Goal: Task Accomplishment & Management: Complete application form

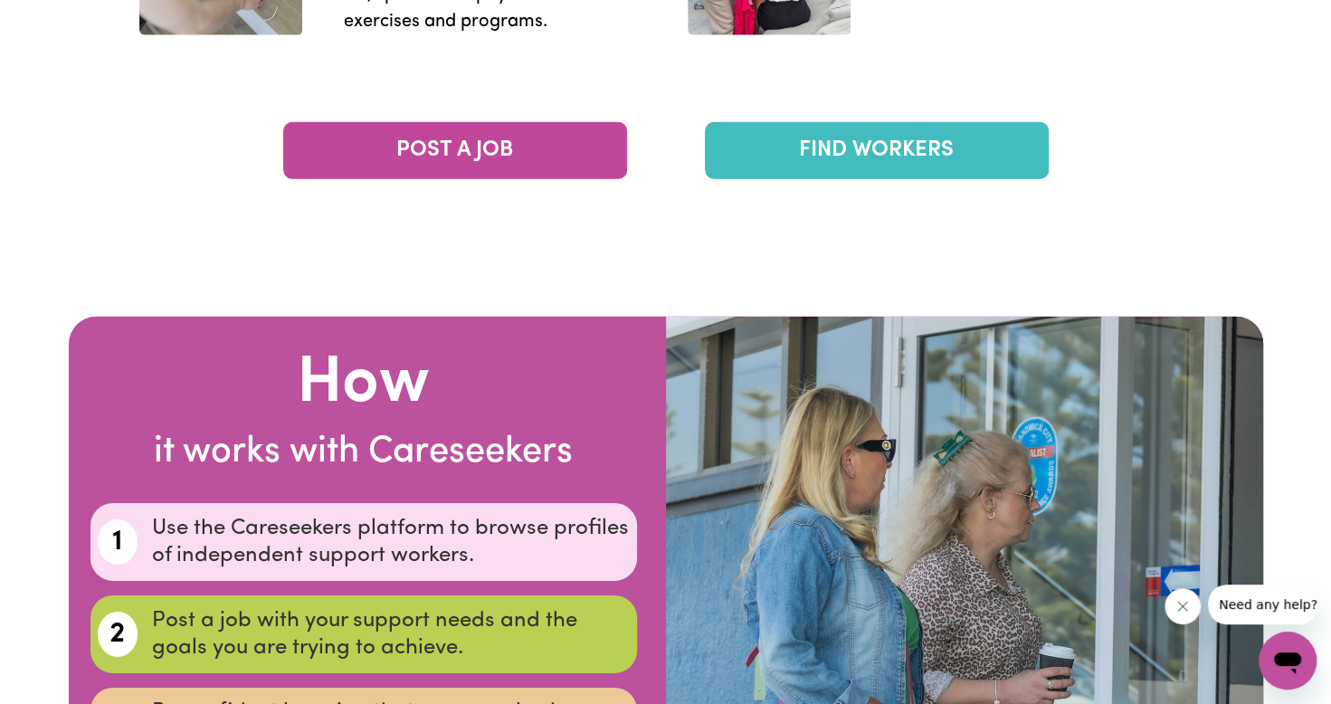
scroll to position [2993, 0]
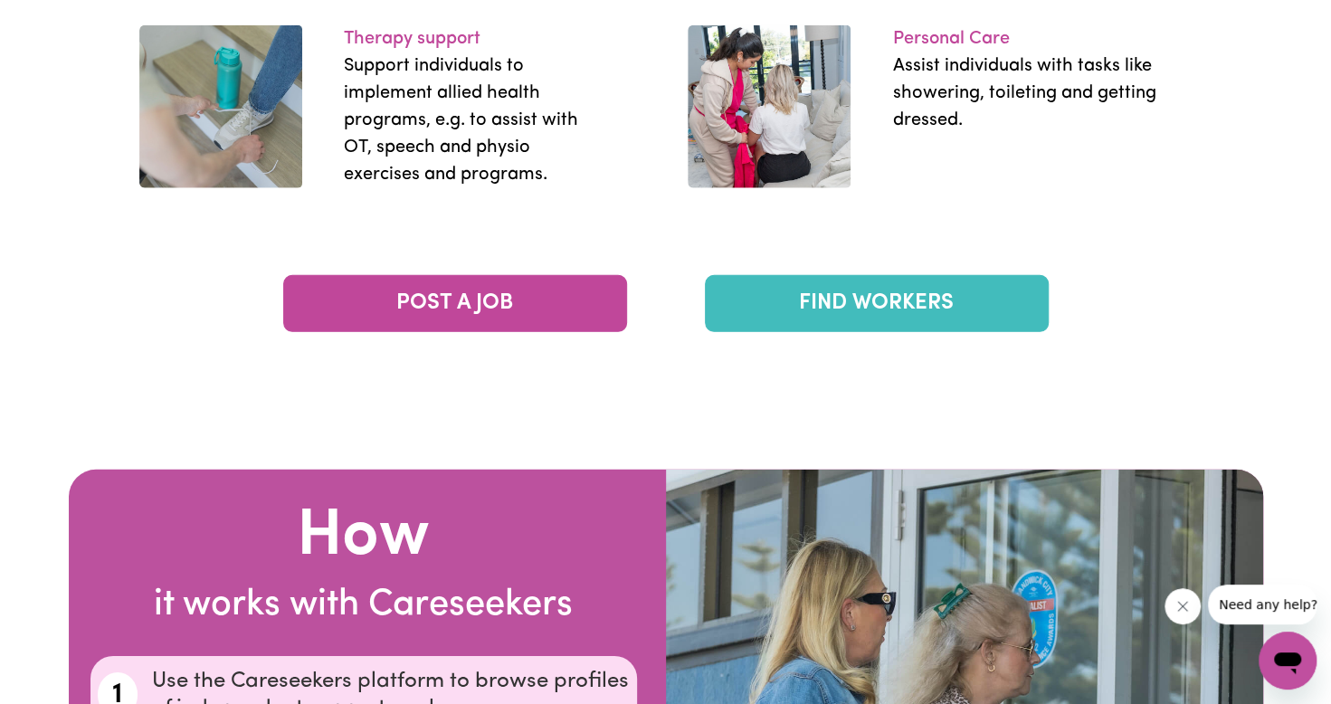
click at [889, 296] on link "FIND WORKERS" at bounding box center [877, 303] width 344 height 57
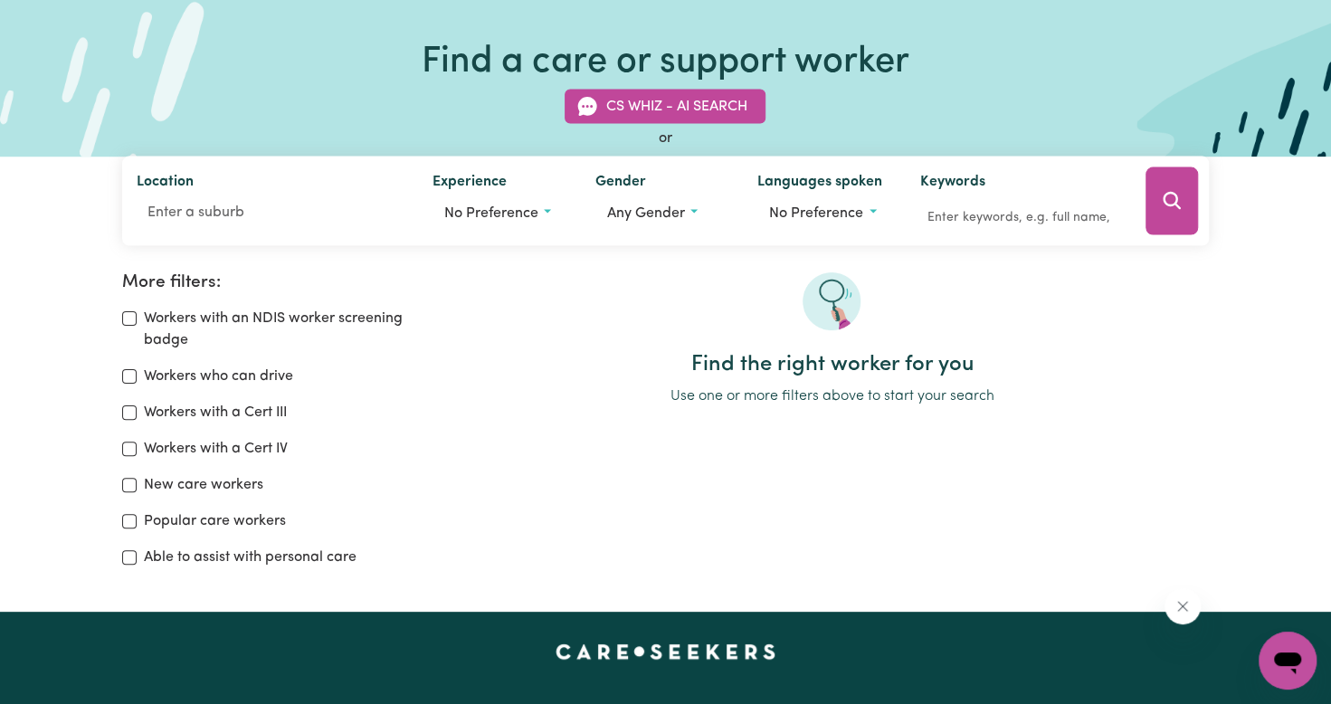
scroll to position [89, 0]
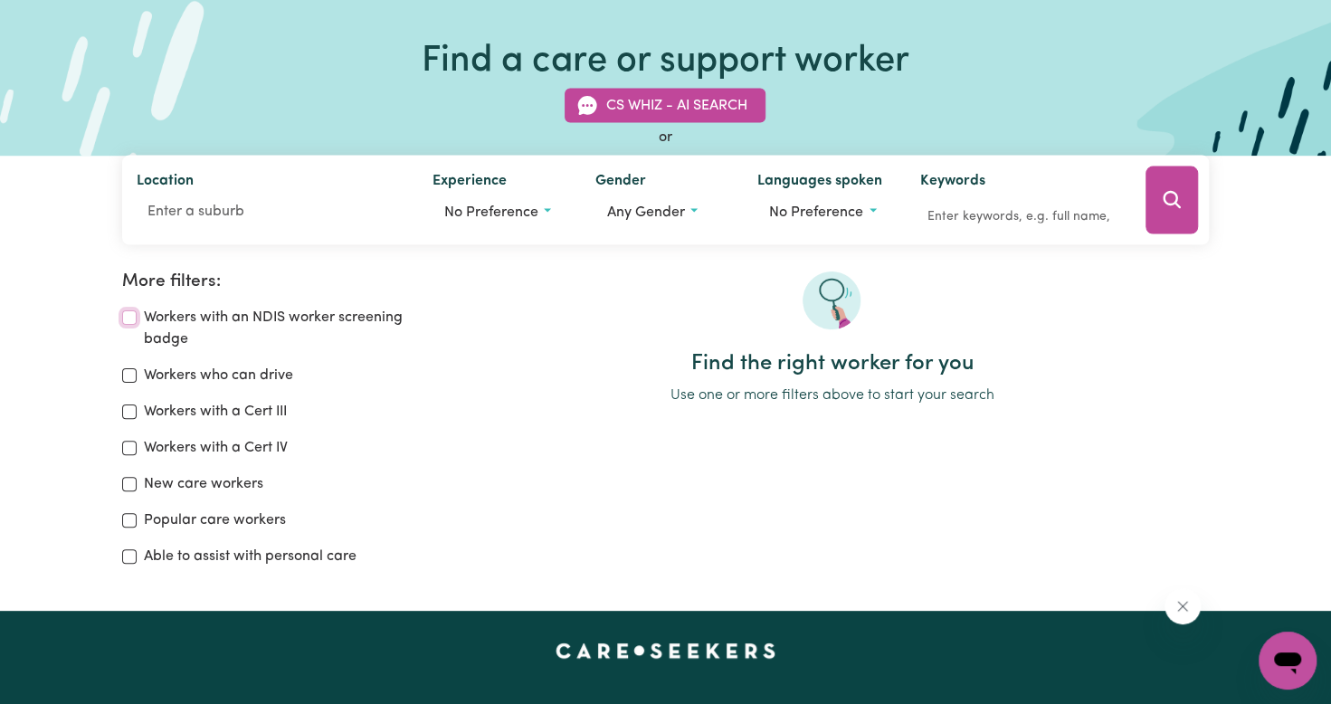
click at [127, 319] on input "Workers with an NDIS worker screening badge" at bounding box center [129, 317] width 14 height 14
checkbox input "true"
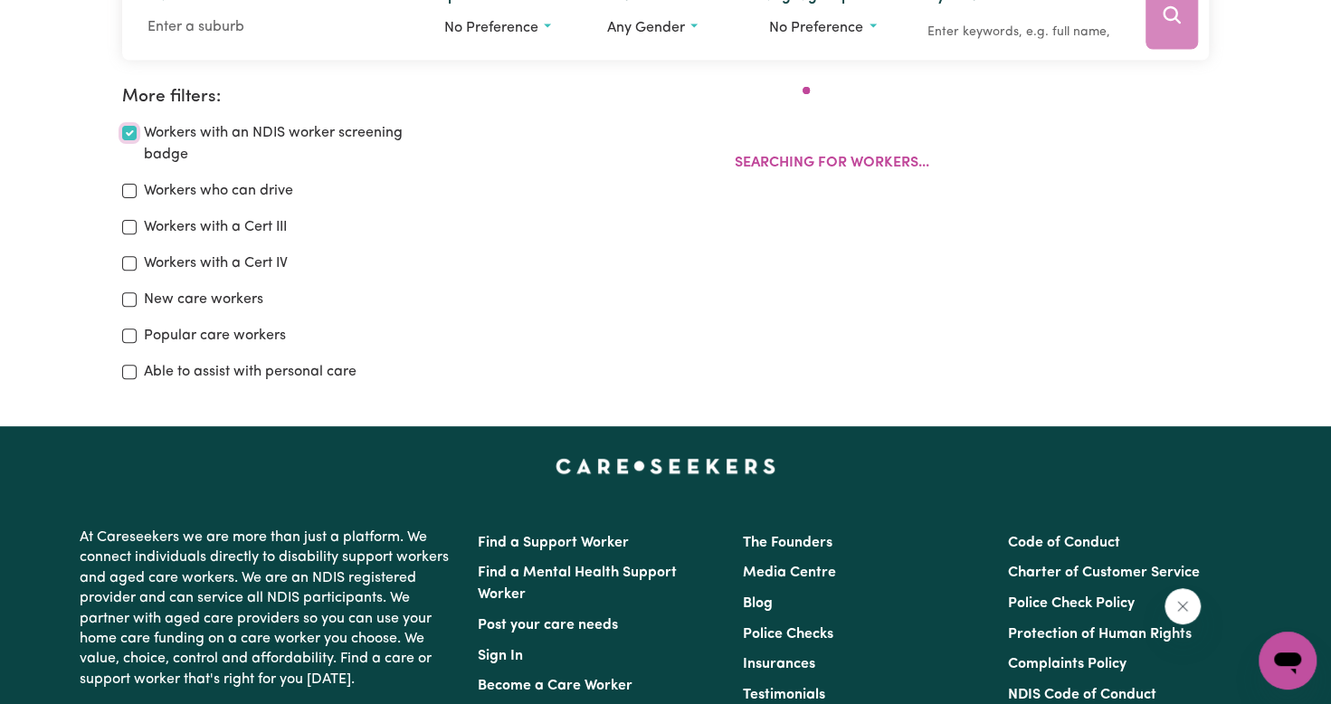
scroll to position [302, 0]
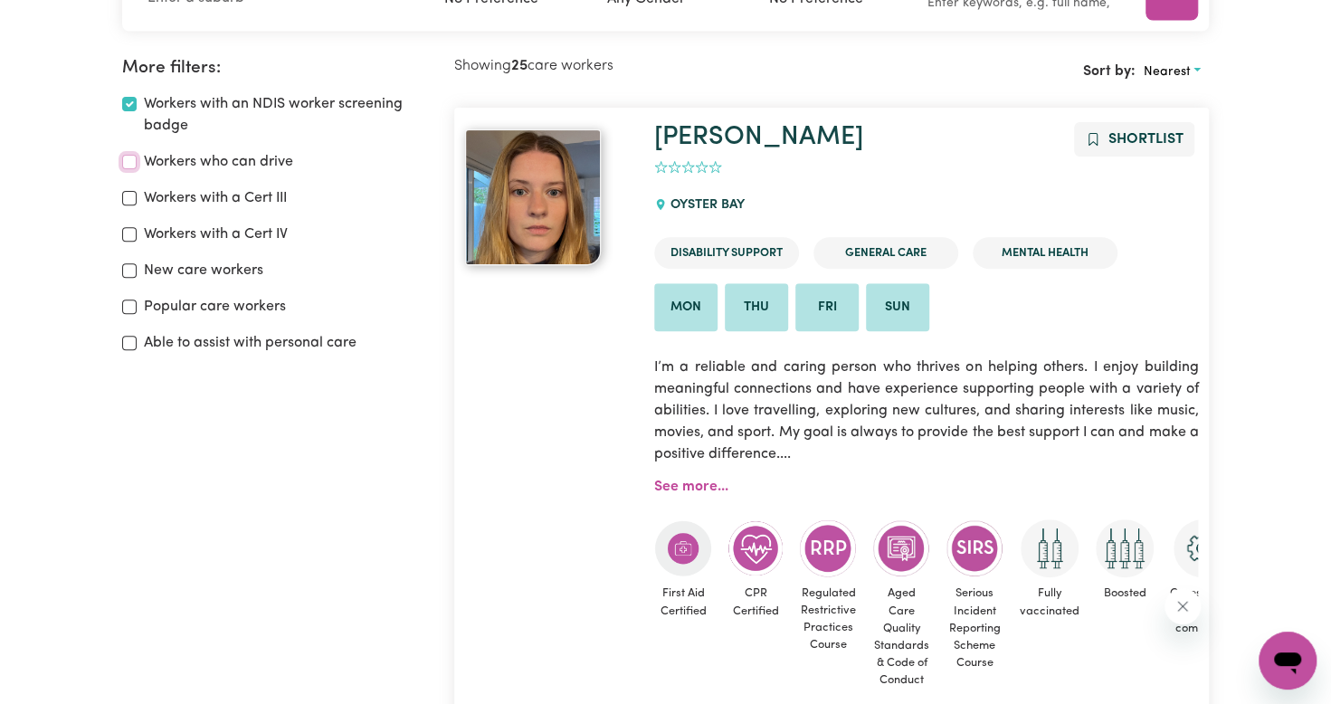
click at [127, 157] on input "Workers who can drive" at bounding box center [129, 162] width 14 height 14
checkbox input "true"
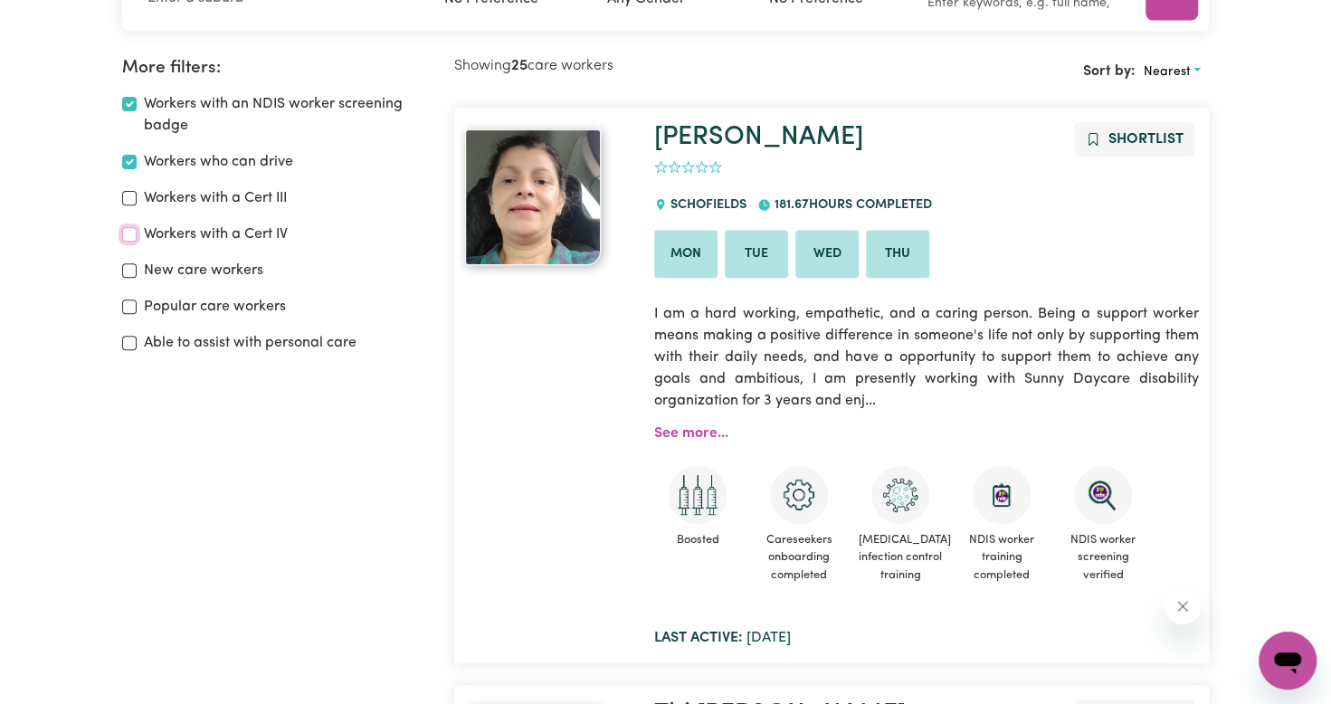
click at [130, 233] on input "Workers with a Cert IV" at bounding box center [129, 234] width 14 height 14
checkbox input "true"
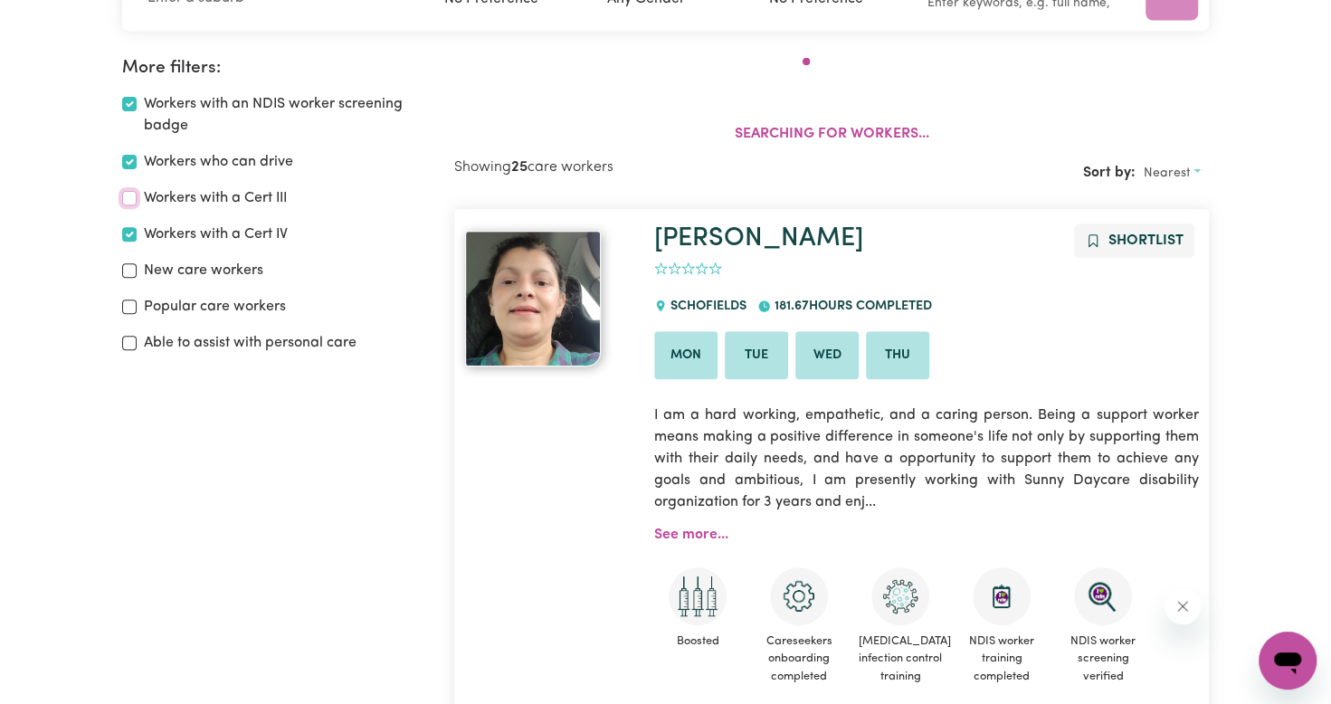
click at [130, 194] on input "Workers with a Cert III" at bounding box center [129, 198] width 14 height 14
checkbox input "true"
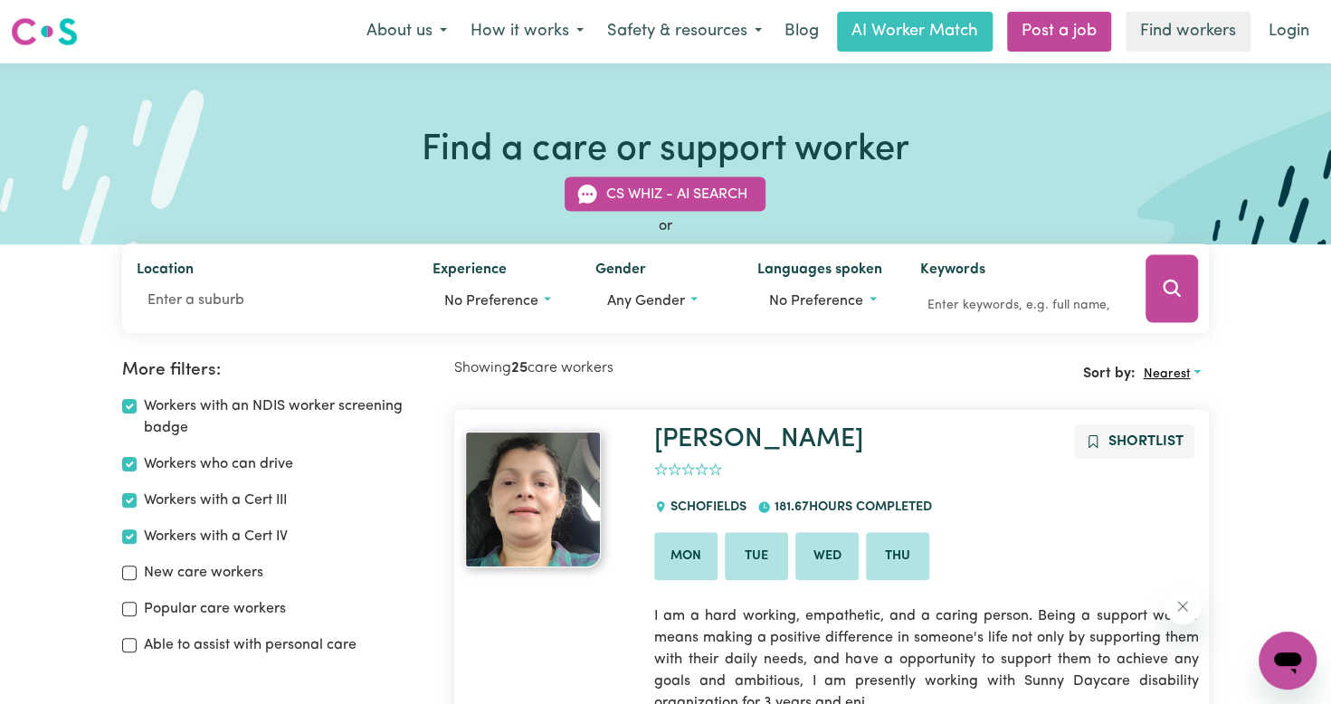
click at [1180, 364] on button "Nearest" at bounding box center [1172, 374] width 74 height 28
click at [1179, 407] on link "Nearest" at bounding box center [1207, 416] width 143 height 36
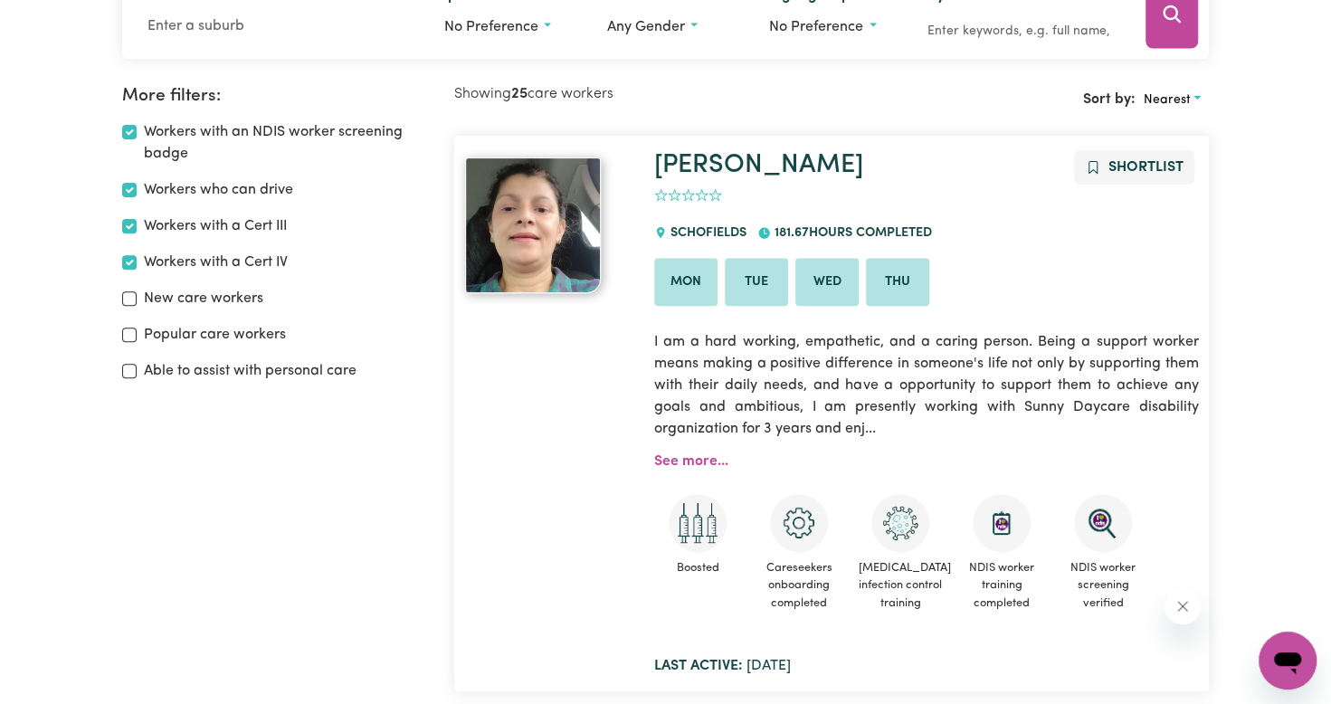
scroll to position [148, 0]
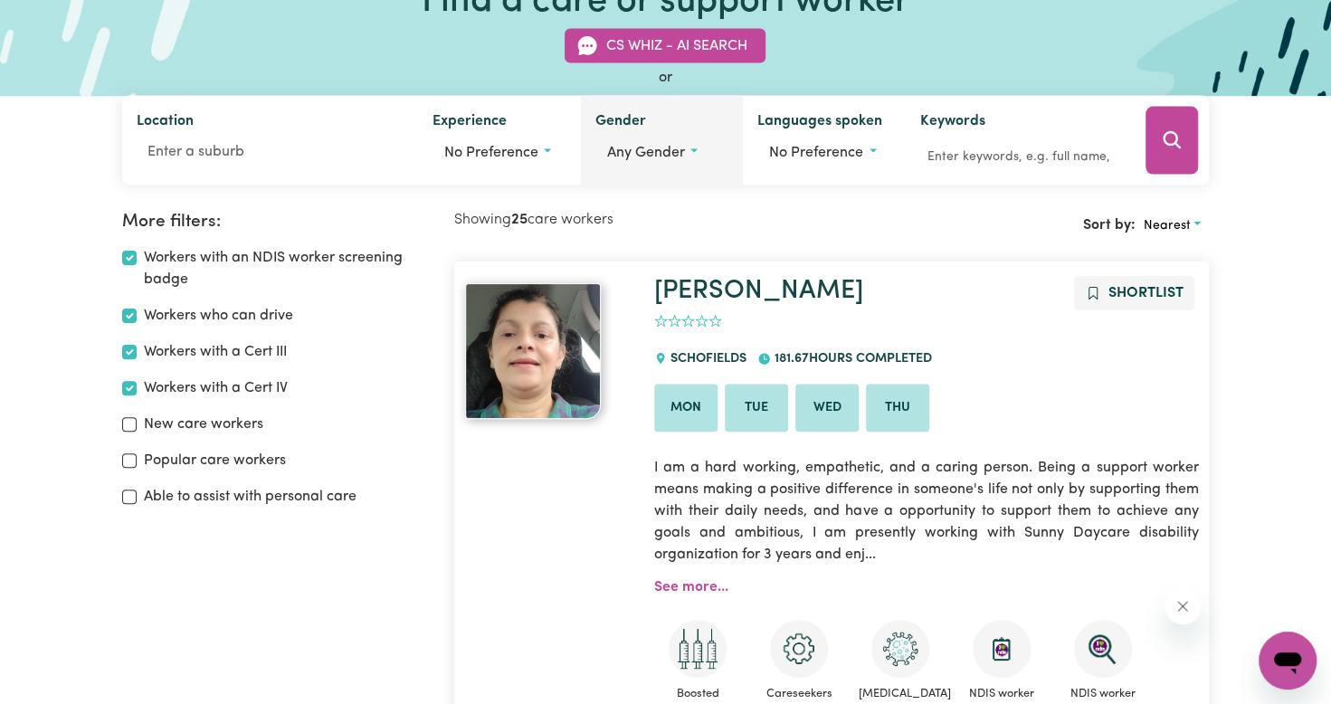
click at [652, 164] on button "Any gender" at bounding box center [663, 153] width 134 height 34
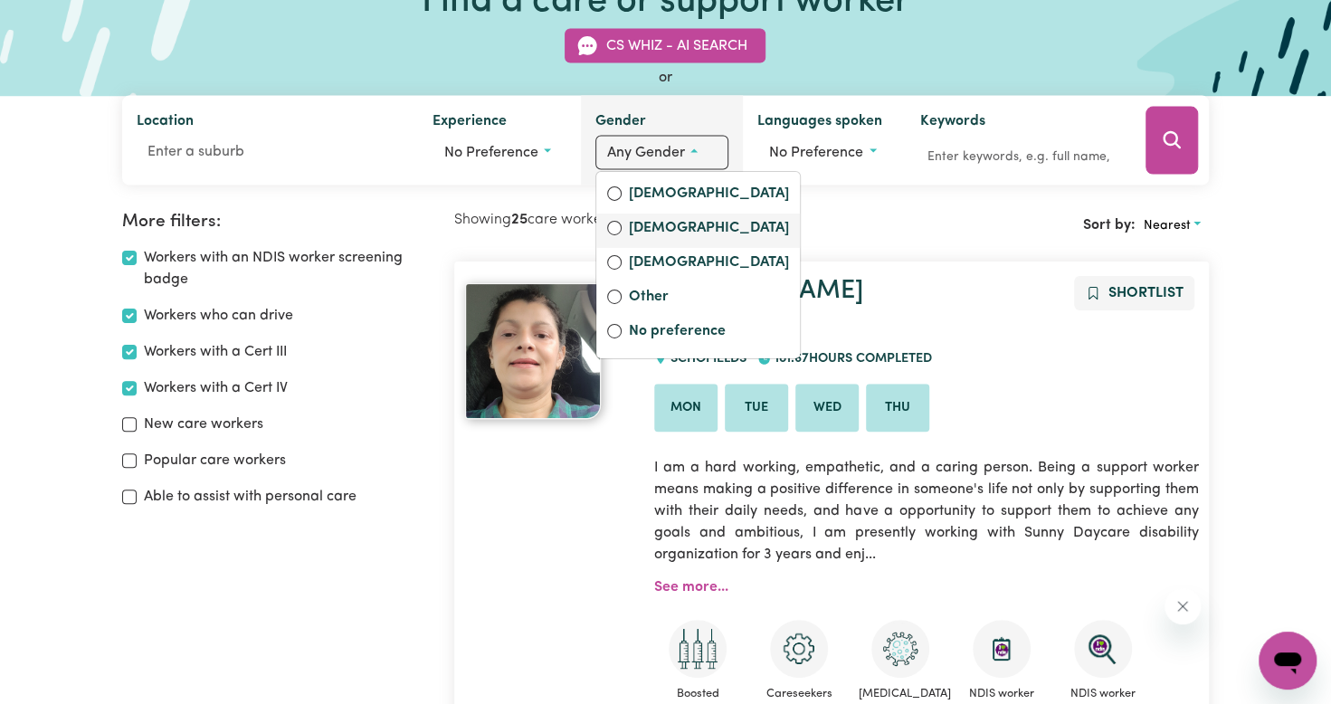
click at [635, 232] on label "Male" at bounding box center [709, 229] width 160 height 25
click at [622, 232] on input "Male" at bounding box center [614, 228] width 14 height 14
radio input "true"
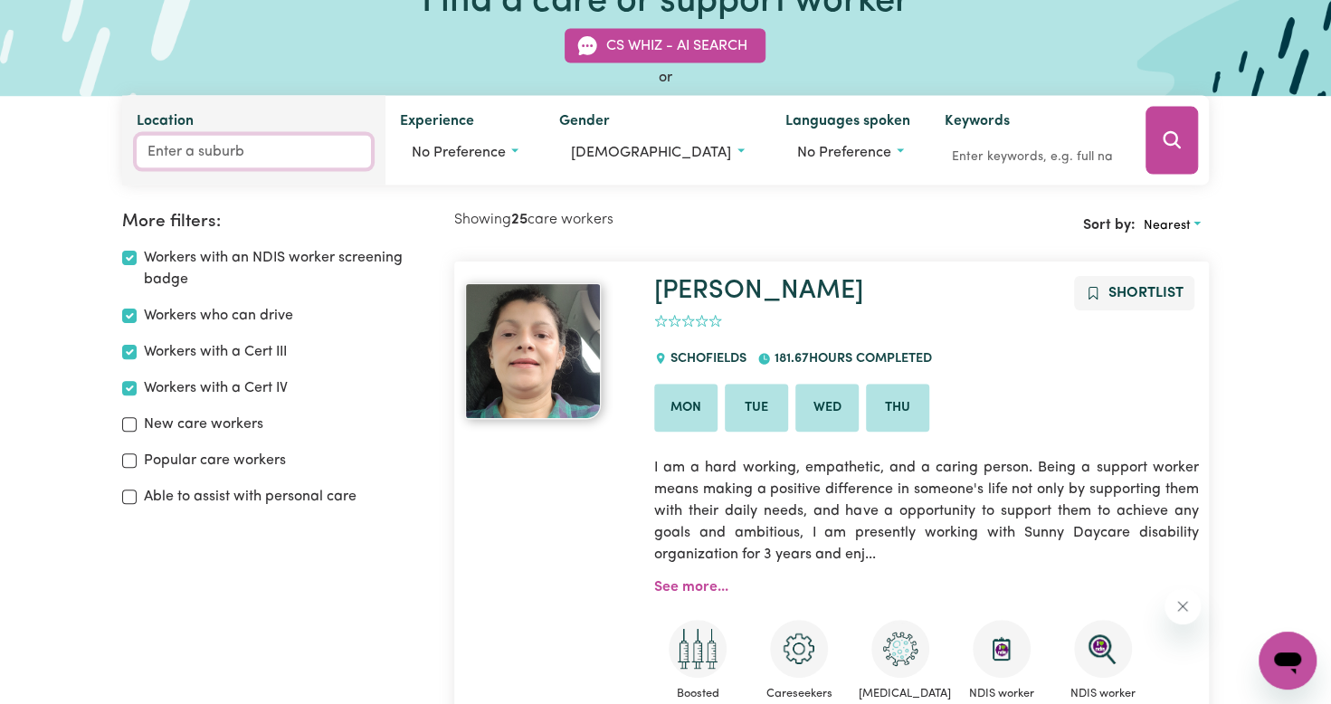
click at [255, 156] on input "Location" at bounding box center [254, 152] width 234 height 33
type input "CUD"
type input "CUDAL, New South Wales, 2864"
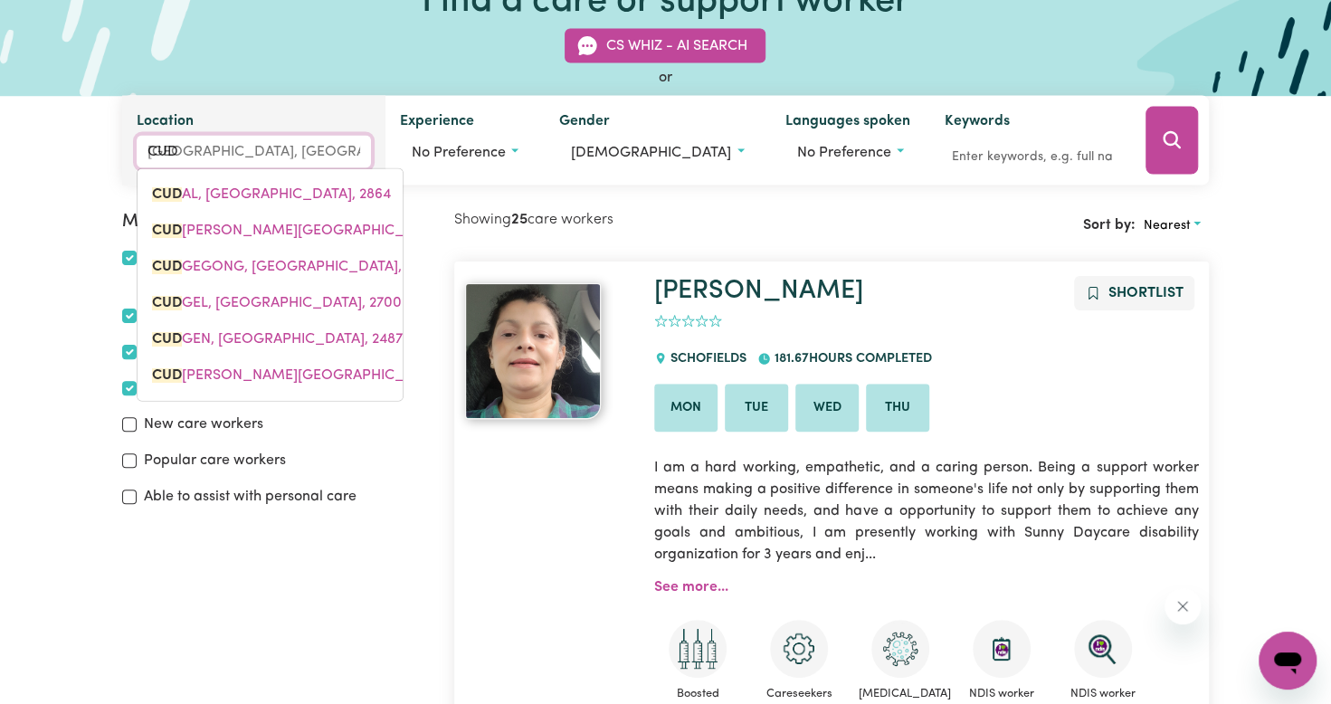
type input "CUDG"
type input "CUDGEN"
type input "CUDGEN, New South Wales, 2487"
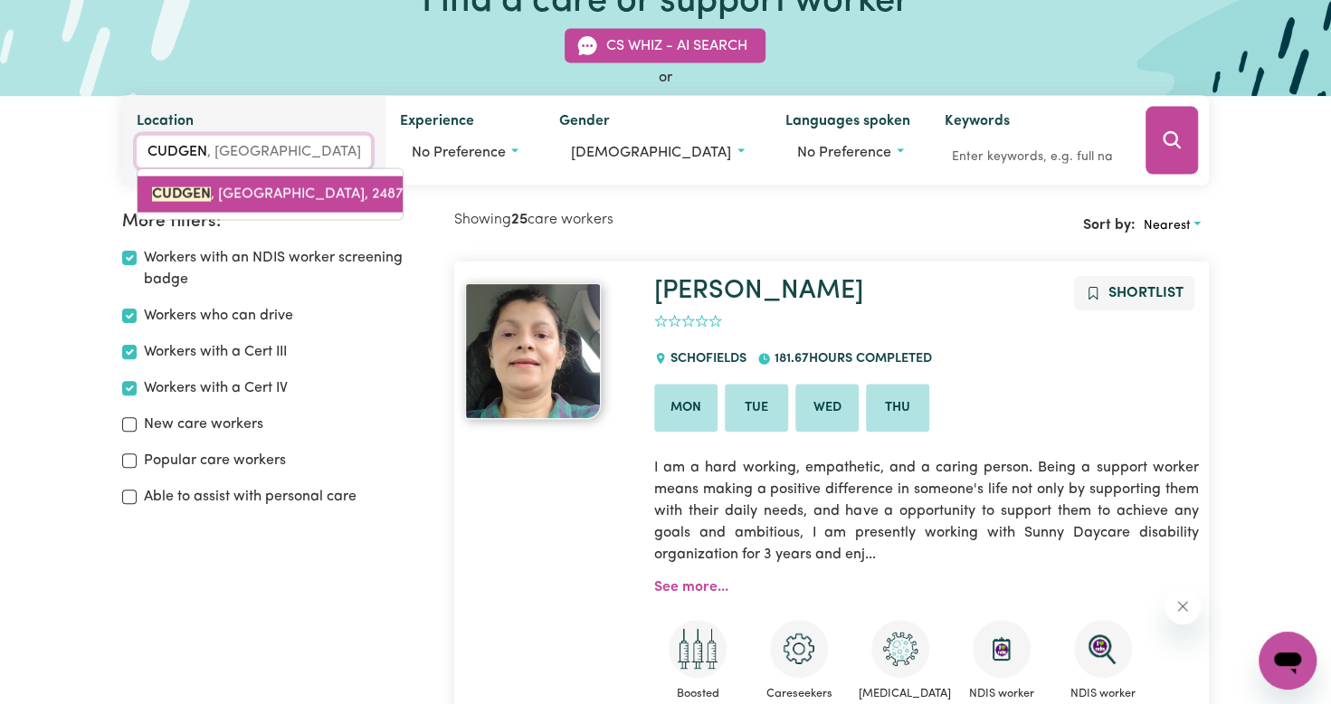
click at [266, 187] on span "CUDGEN , New South Wales, 2487" at bounding box center [277, 194] width 251 height 14
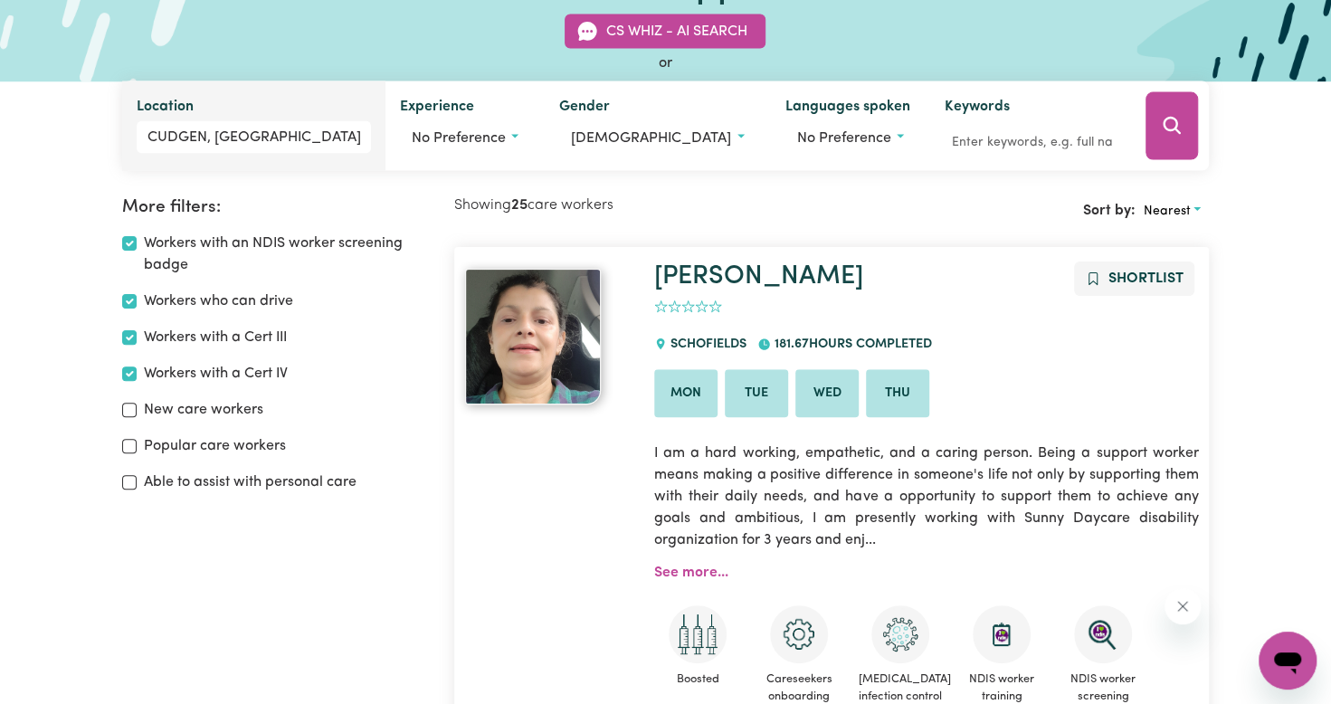
scroll to position [0, 0]
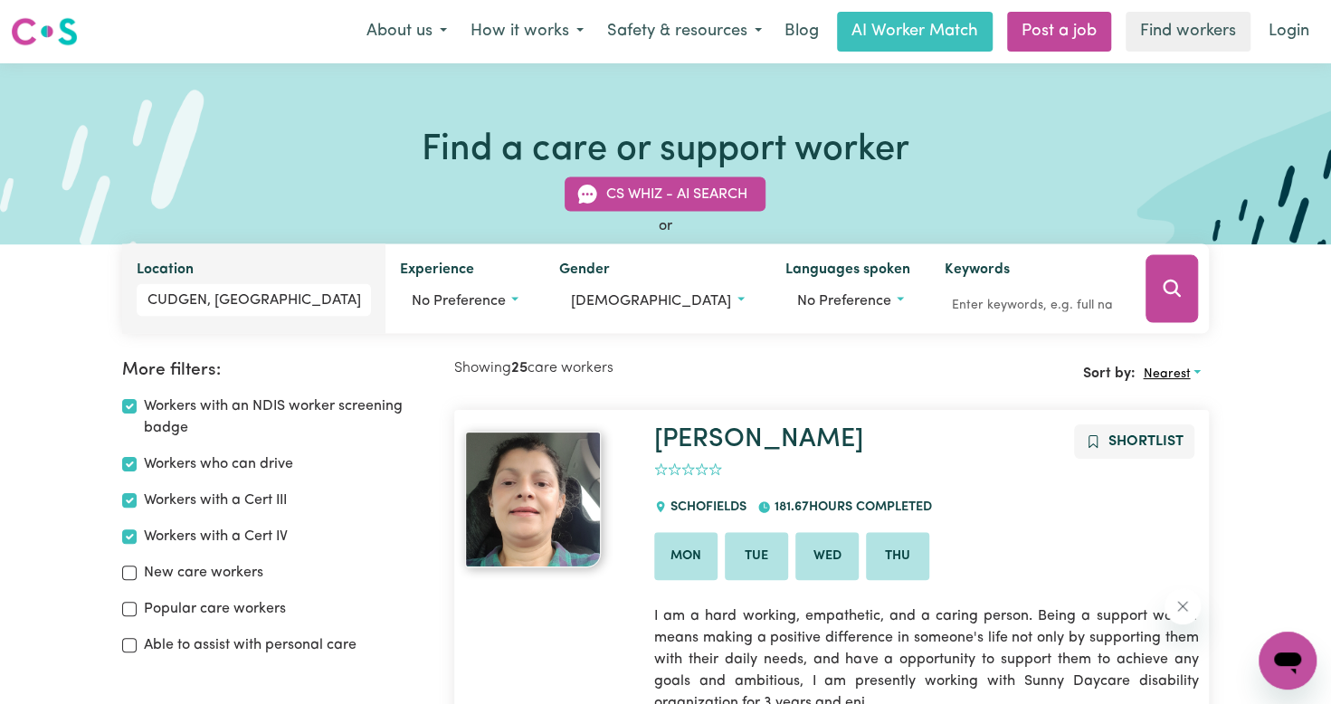
click at [1163, 378] on span "Nearest" at bounding box center [1166, 374] width 47 height 14
click at [1196, 408] on link "Nearest" at bounding box center [1207, 416] width 143 height 36
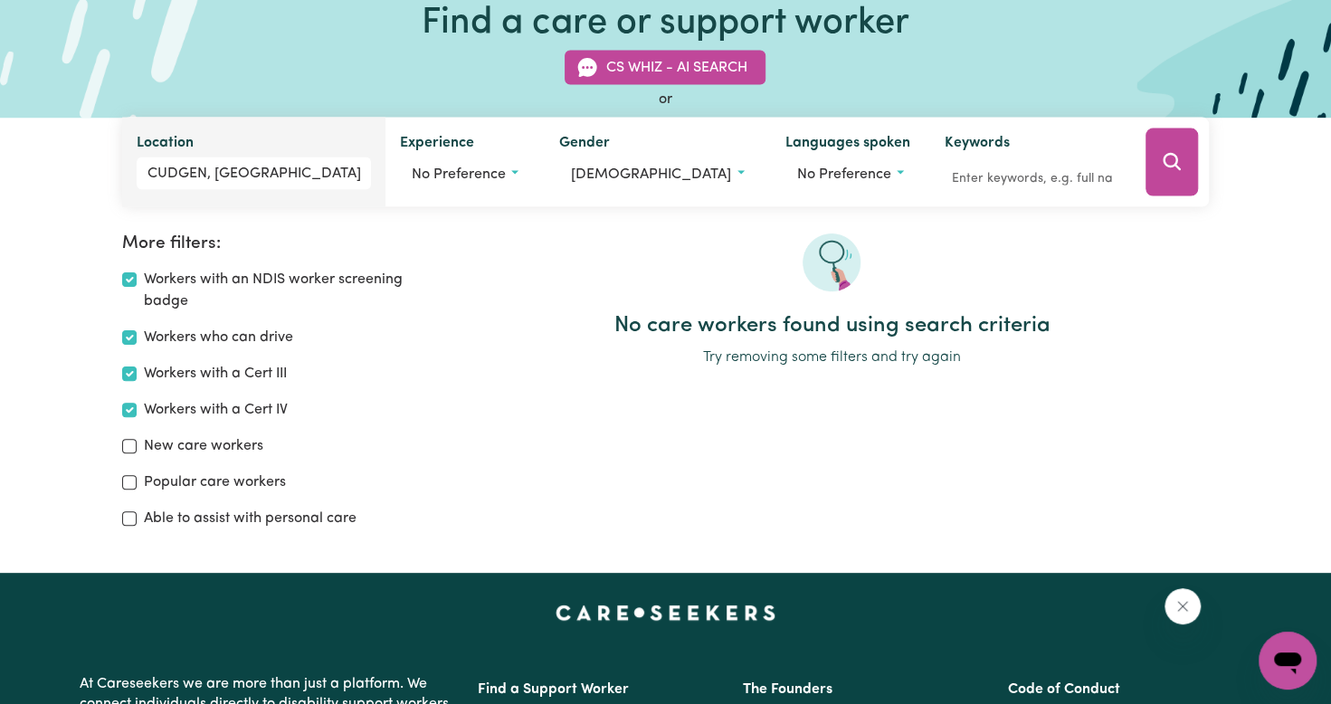
scroll to position [118, 0]
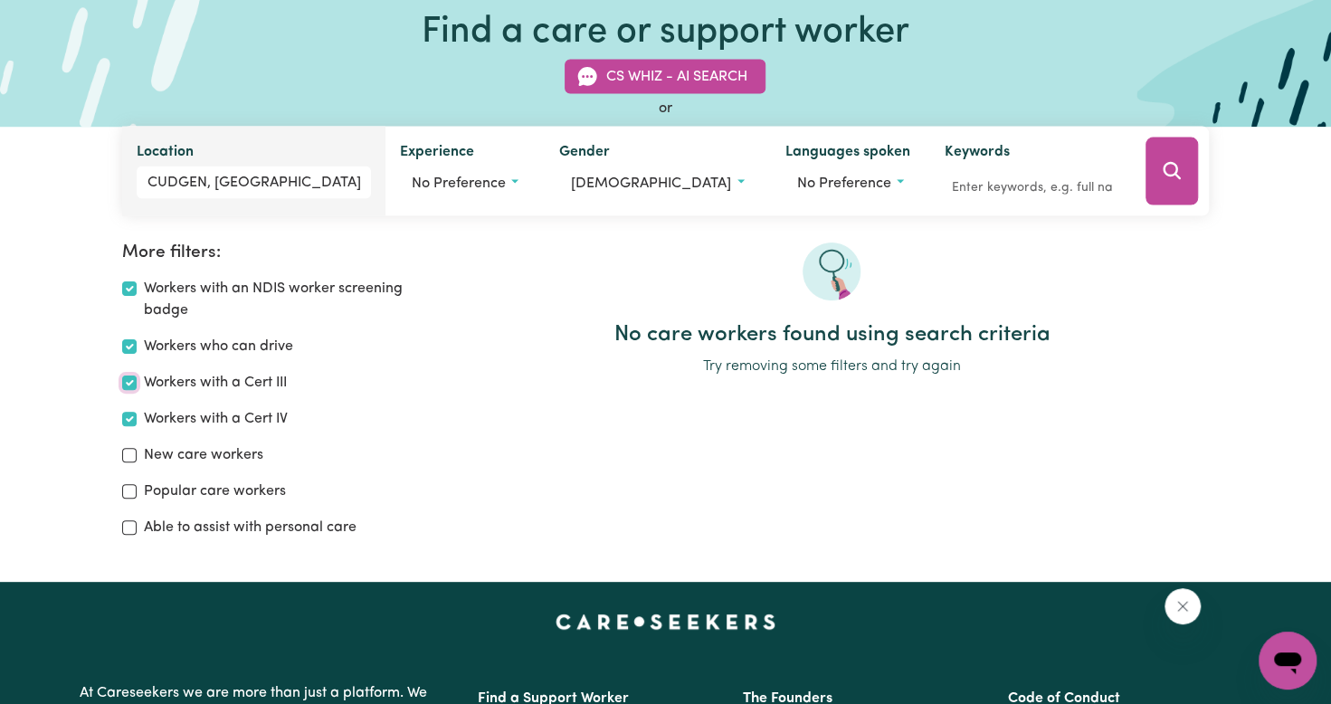
click at [130, 382] on input "Workers with a Cert III" at bounding box center [129, 383] width 14 height 14
checkbox input "false"
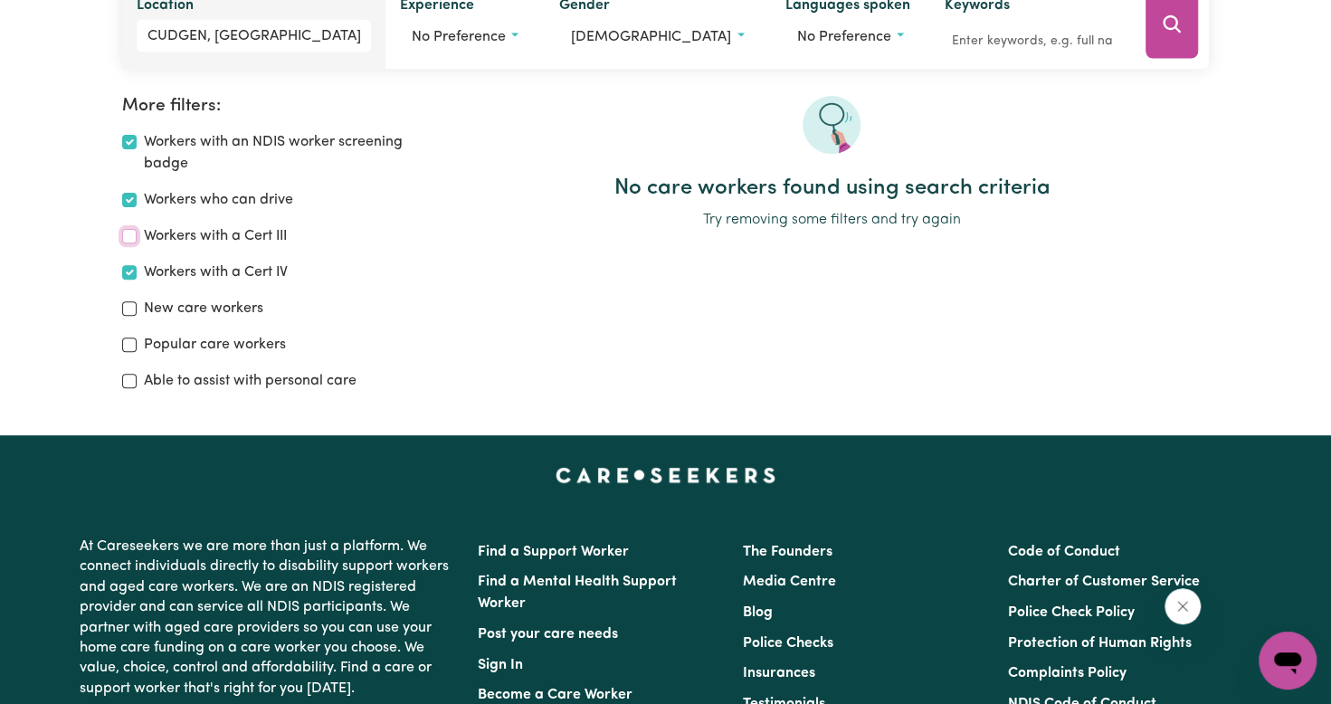
scroll to position [302, 0]
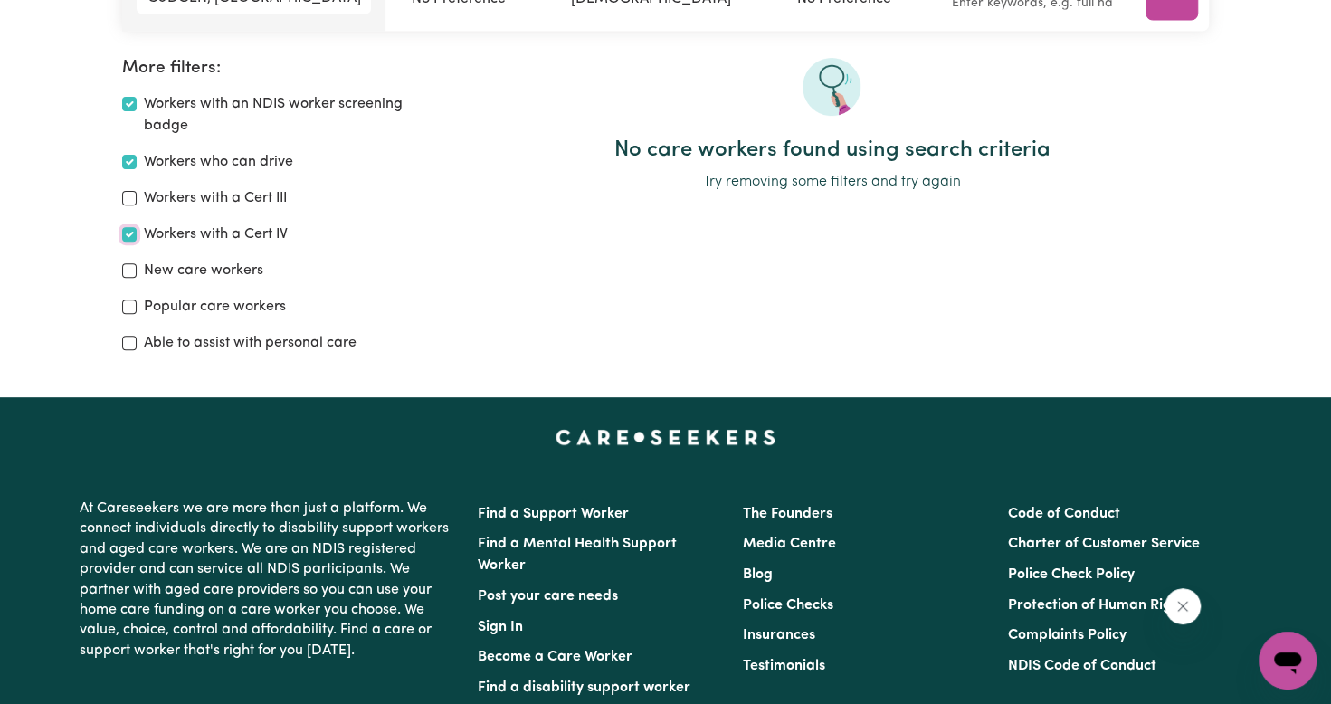
click at [129, 233] on input "Workers with a Cert IV" at bounding box center [129, 234] width 14 height 14
checkbox input "false"
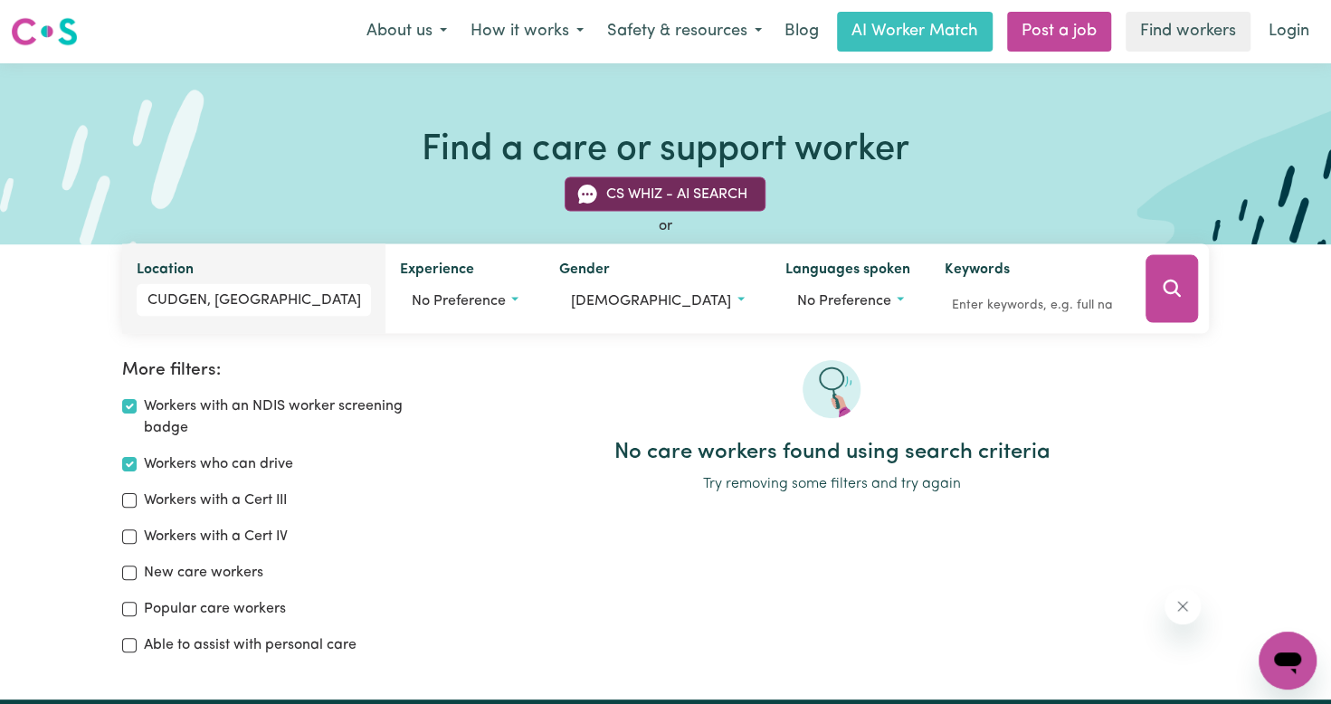
click at [701, 181] on button "CS Whiz - AI Search" at bounding box center [665, 194] width 201 height 34
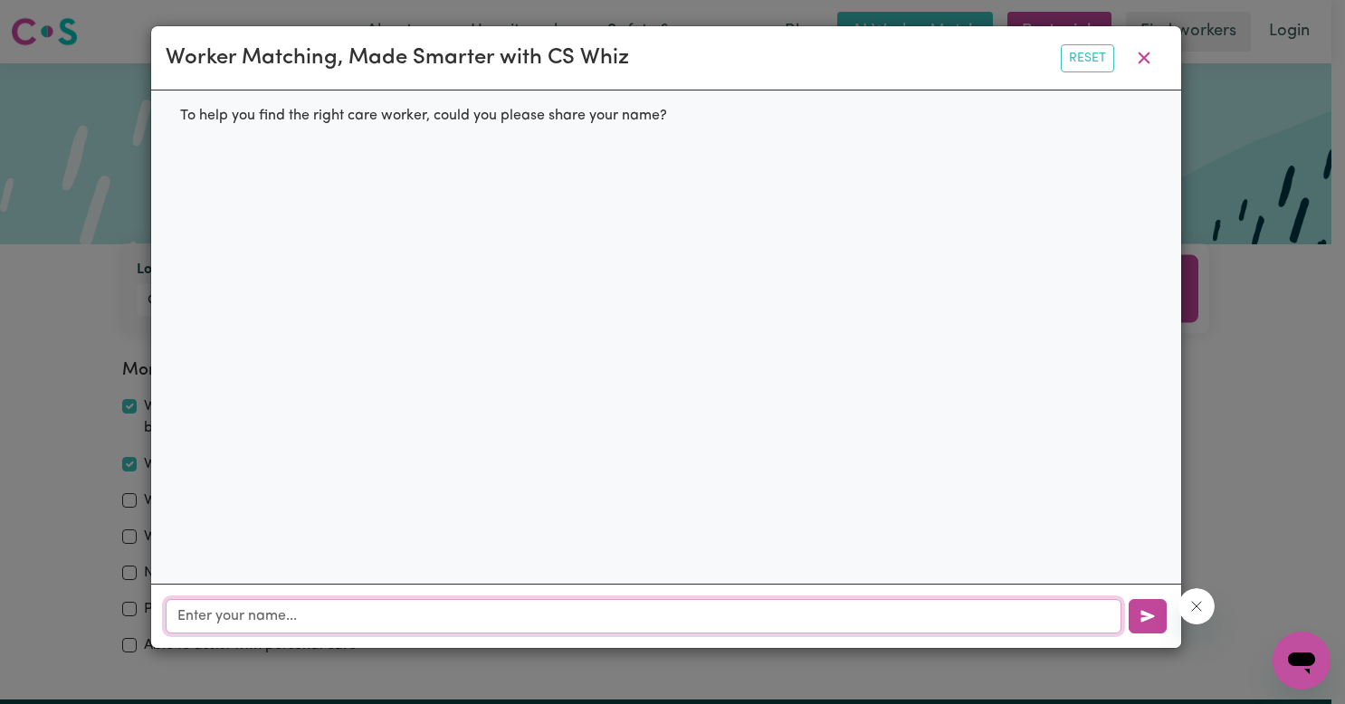
click at [441, 621] on input "text" at bounding box center [644, 616] width 956 height 34
type input "LOLA"
click at [441, 621] on input "text" at bounding box center [644, 616] width 956 height 34
click at [668, 388] on div "To help you find the right care worker, could you please share your name? LOLA …" at bounding box center [666, 337] width 1030 height 493
click at [403, 617] on input "text" at bounding box center [644, 616] width 956 height 34
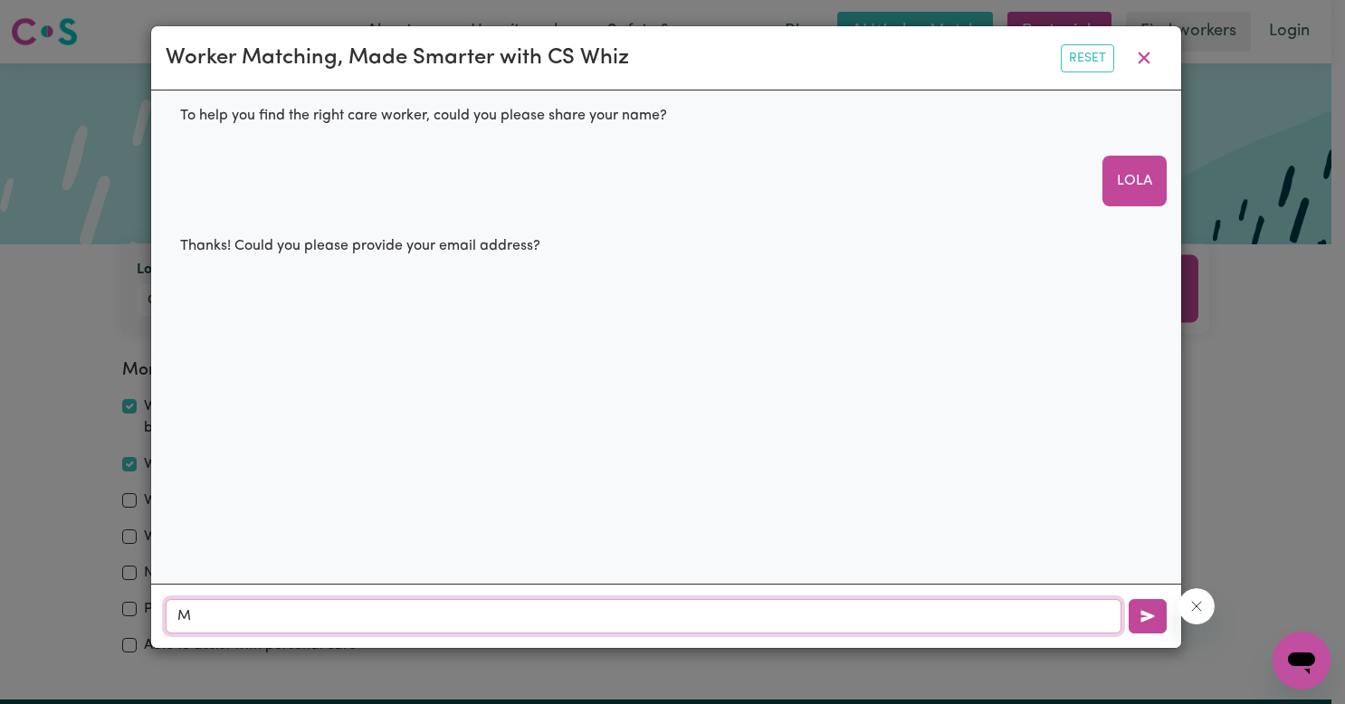
type input "MY"
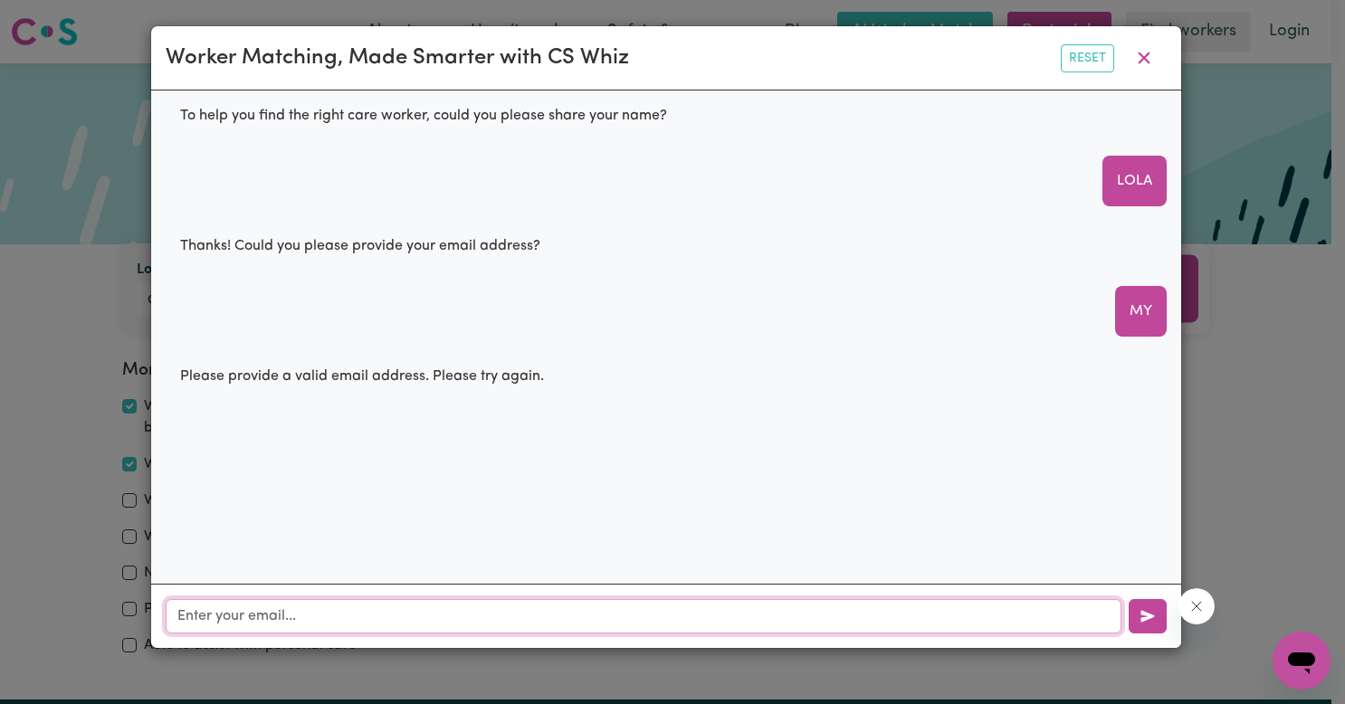
type input "[EMAIL_ADDRESS][DOMAIN_NAME]"
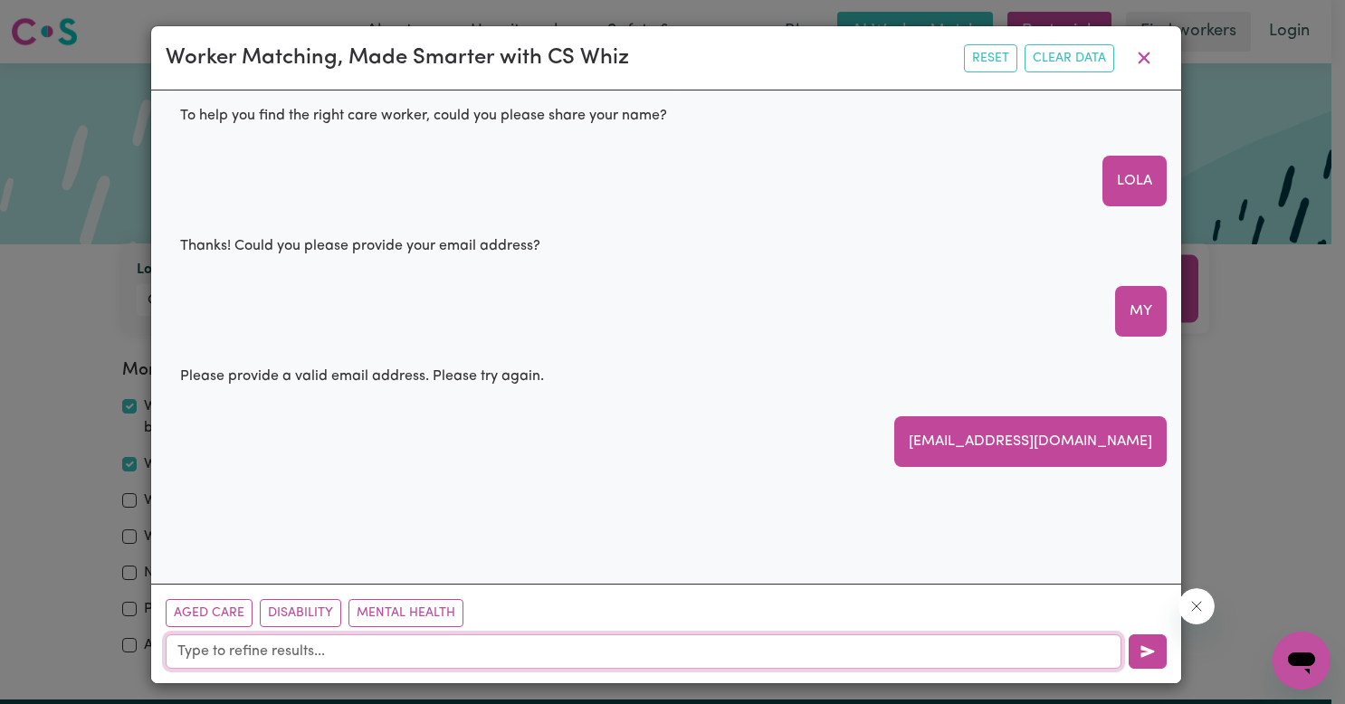
scroll to position [4, 0]
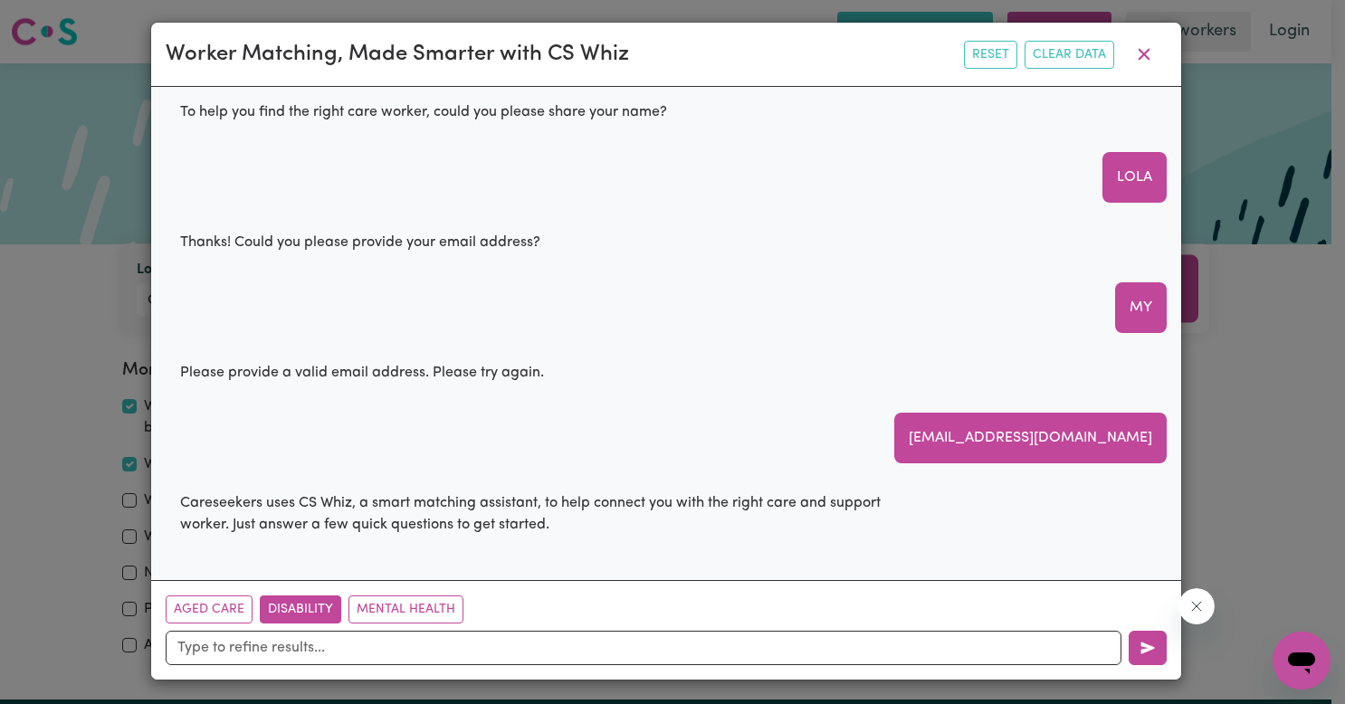
click at [302, 607] on button "Disability" at bounding box center [300, 610] width 81 height 28
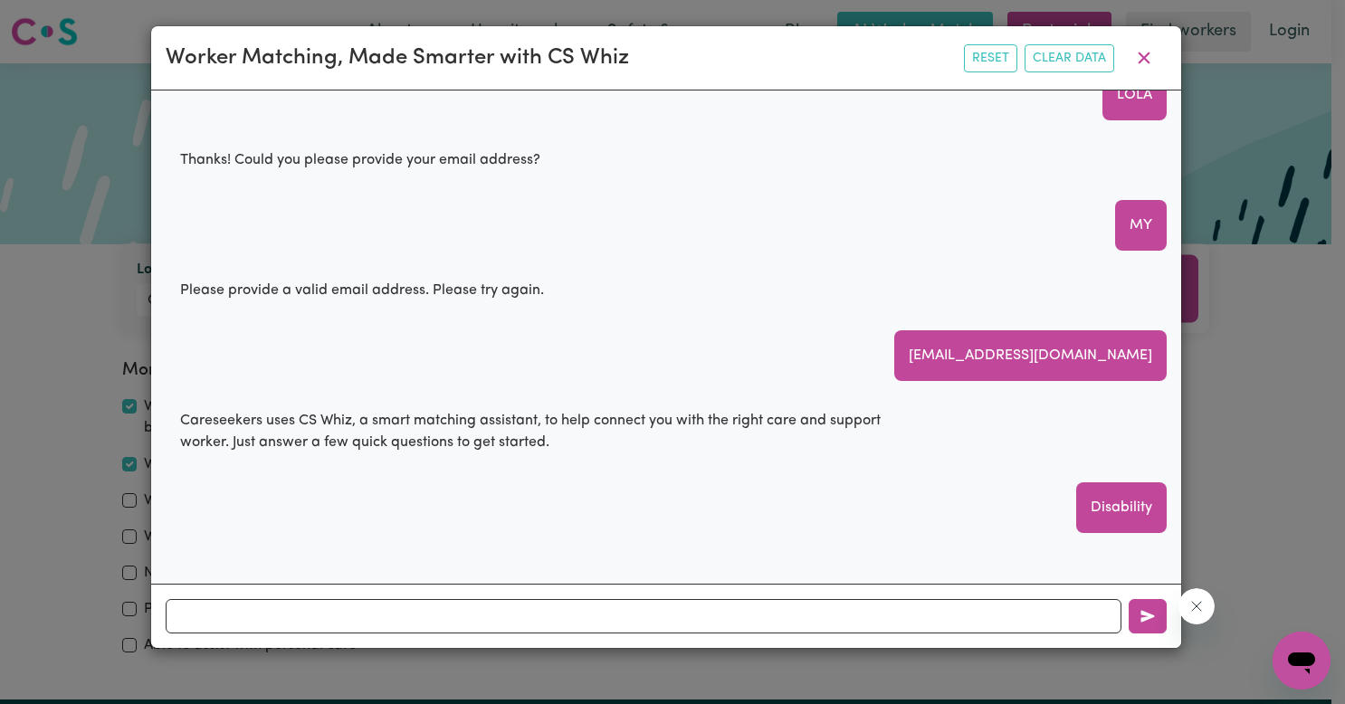
scroll to position [115, 0]
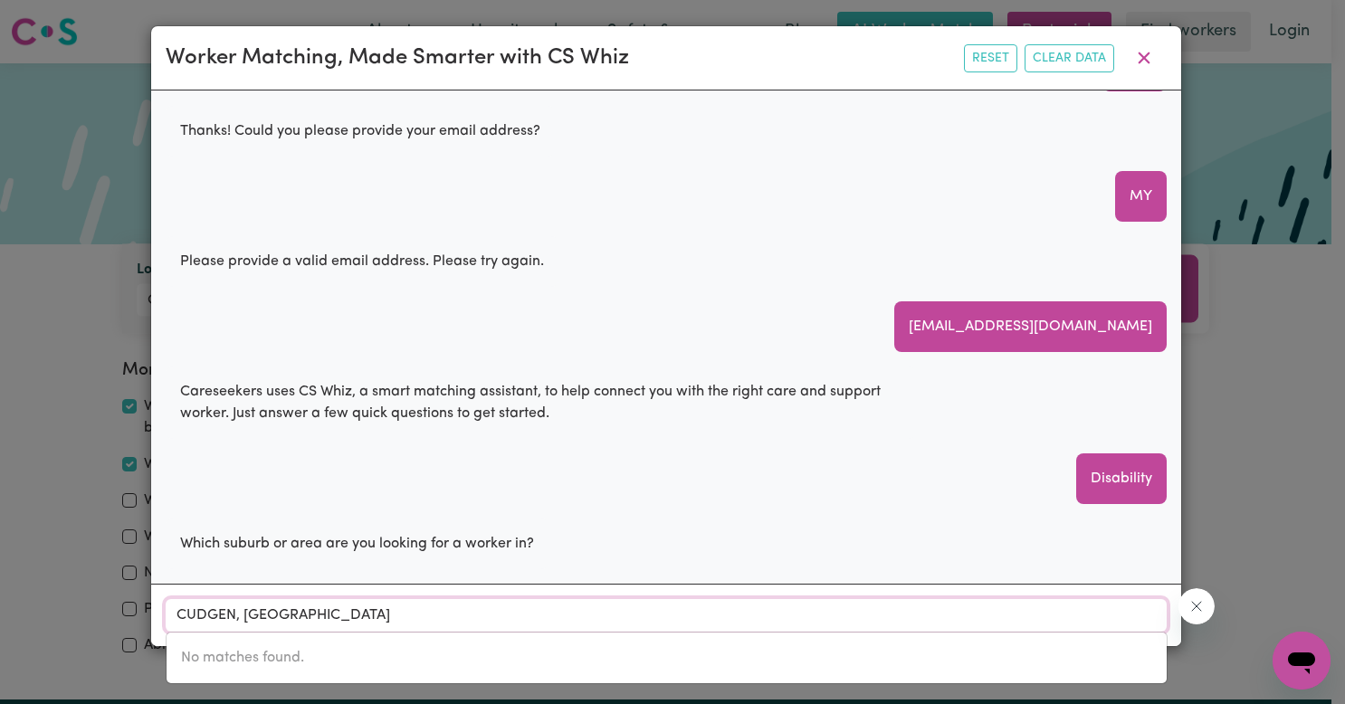
click at [302, 607] on input "CUDGEN, New South Wales" at bounding box center [666, 615] width 1001 height 33
click at [287, 630] on input "CUDGEN, New South Wales" at bounding box center [666, 615] width 1001 height 33
click at [357, 626] on input "CUDGEN, New South Wales" at bounding box center [666, 615] width 1001 height 33
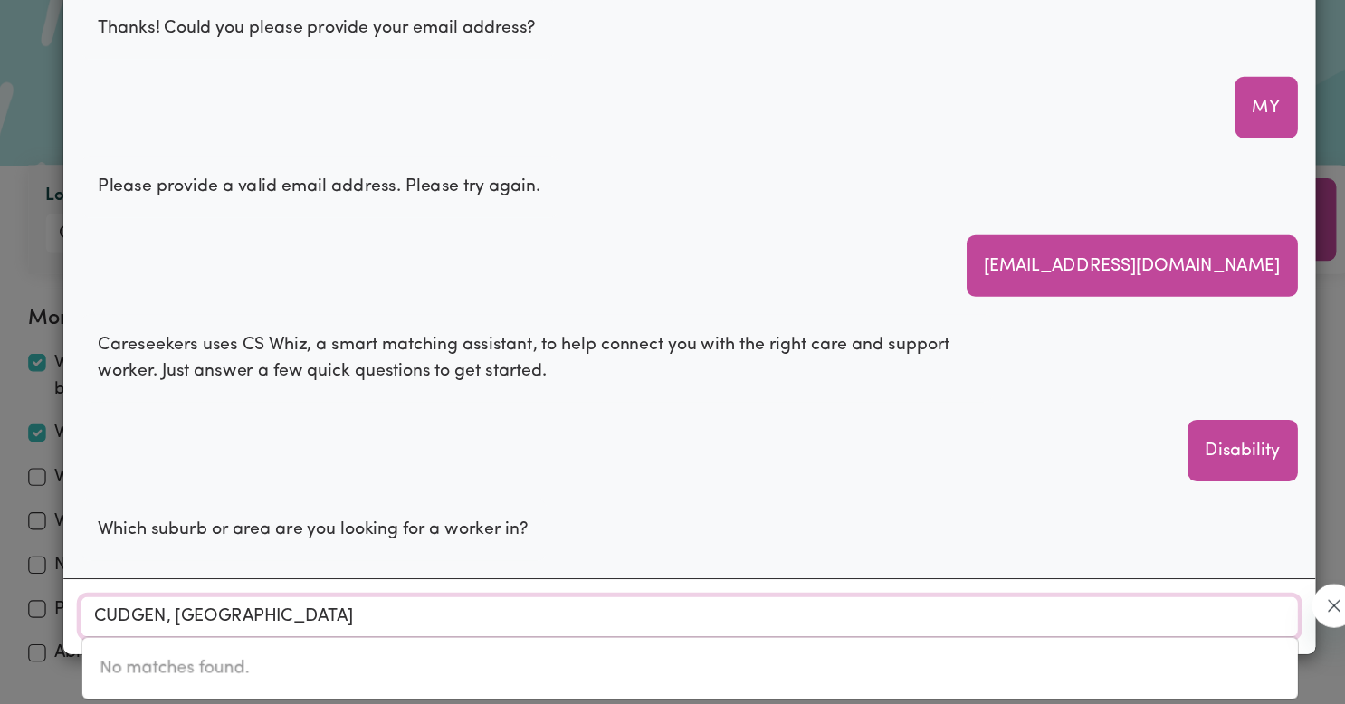
click at [451, 616] on input "CUDGEN, New South Wales" at bounding box center [666, 615] width 1001 height 33
drag, startPoint x: 385, startPoint y: 608, endPoint x: 274, endPoint y: 608, distance: 110.4
click at [274, 608] on input "CUDGEN, New South Wales" at bounding box center [666, 615] width 1001 height 33
type input "CUDGEN"
type input "CUDGEN, New South Wales, 2487"
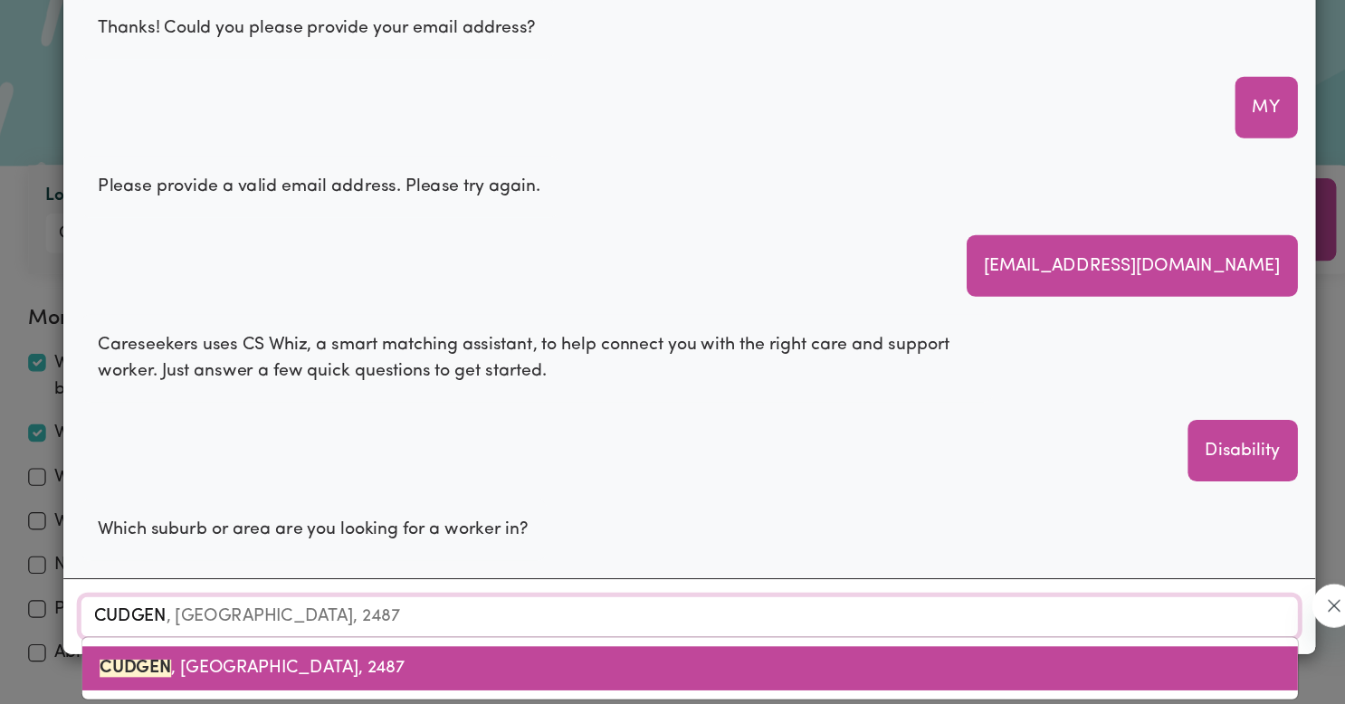
click at [278, 653] on span "CUDGEN , New South Wales, 2487" at bounding box center [306, 658] width 251 height 14
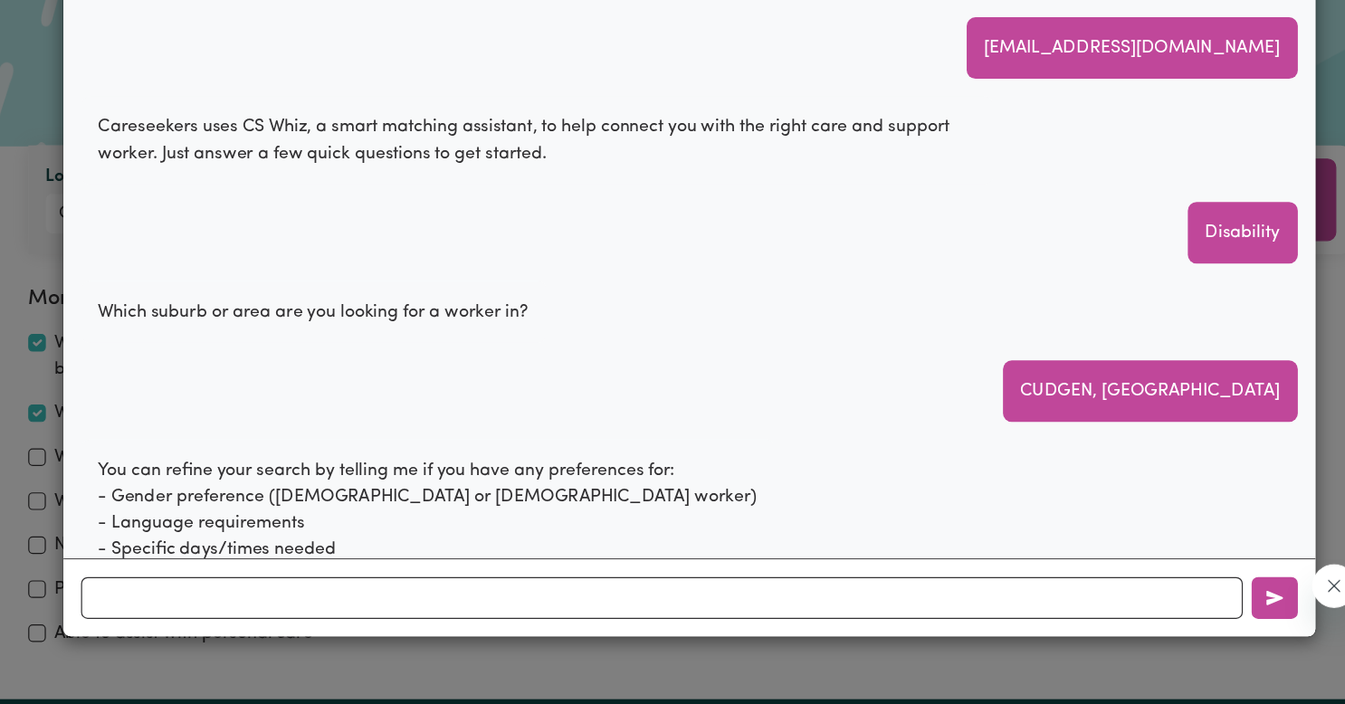
scroll to position [426, 0]
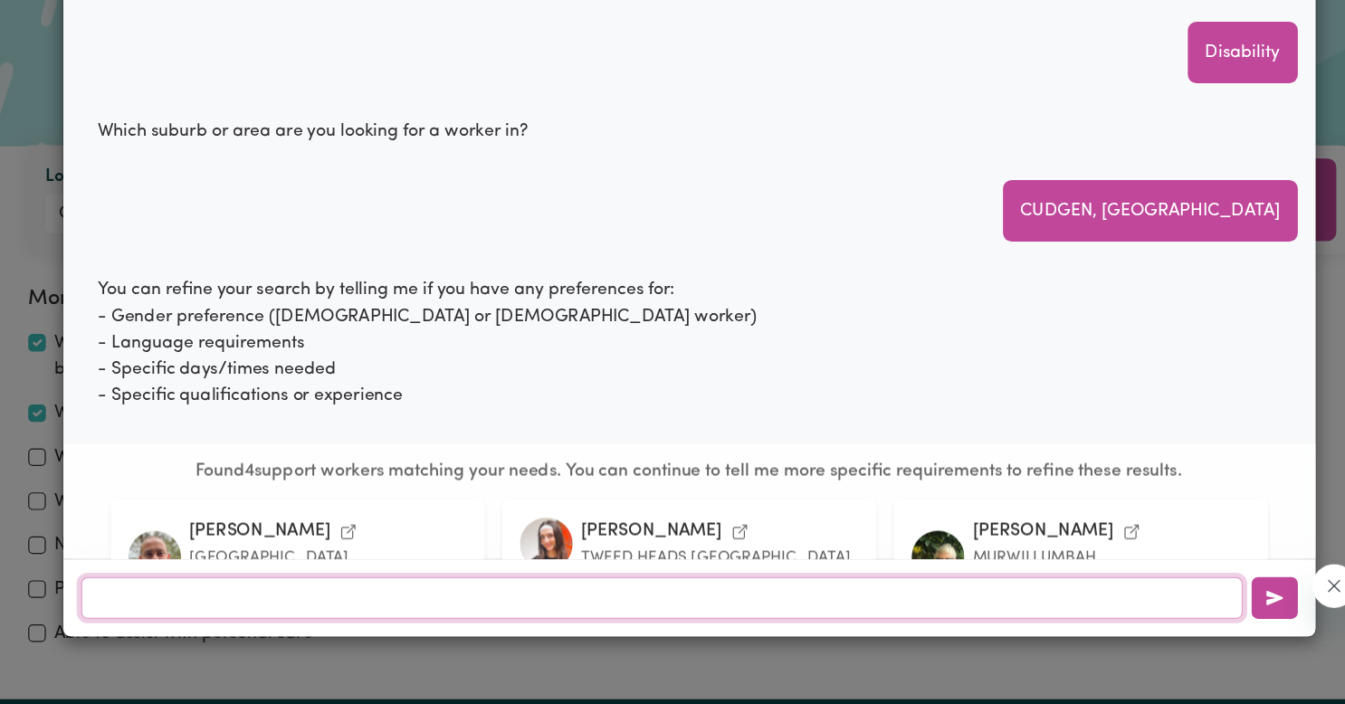
click at [674, 625] on input "text" at bounding box center [644, 616] width 956 height 34
paste input "I’m looking for a dedicated, physically active male support worker in the Cudge…"
type input "I’m looking for a dedicated, physically active male support worker in the Cudge…"
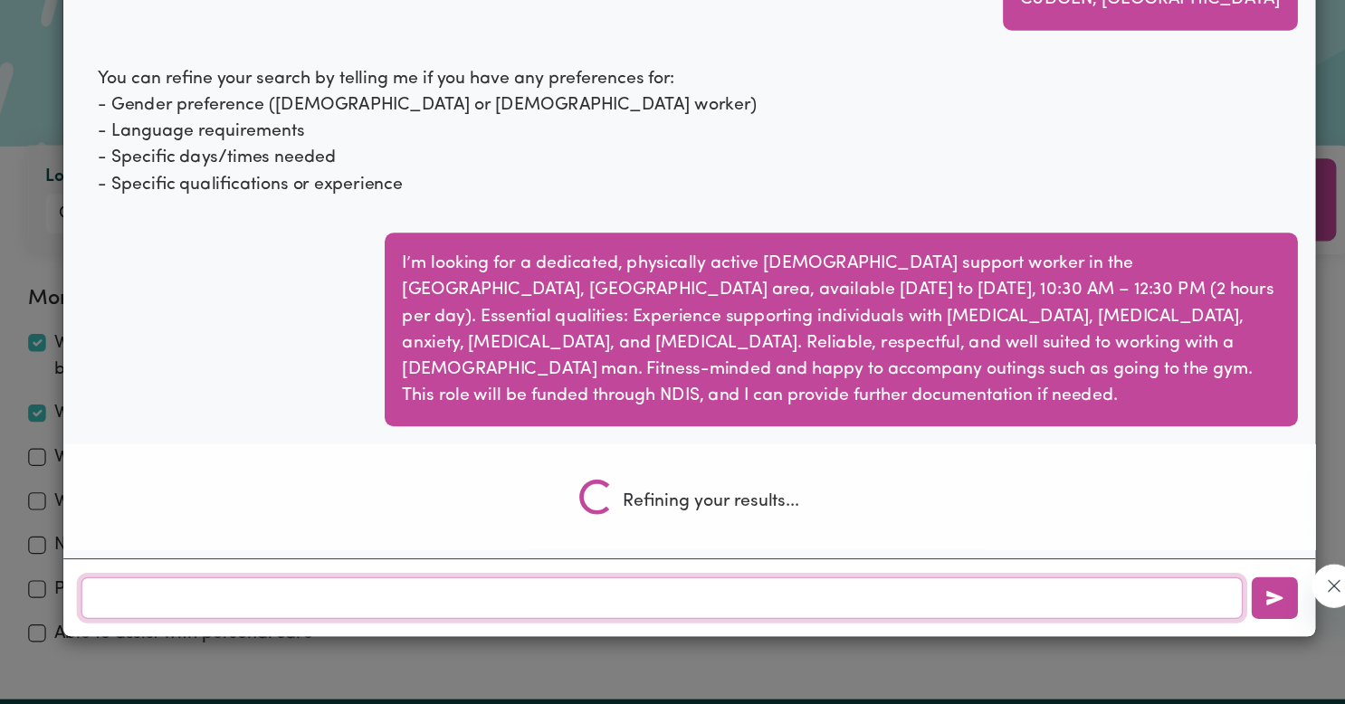
scroll to position [578, 0]
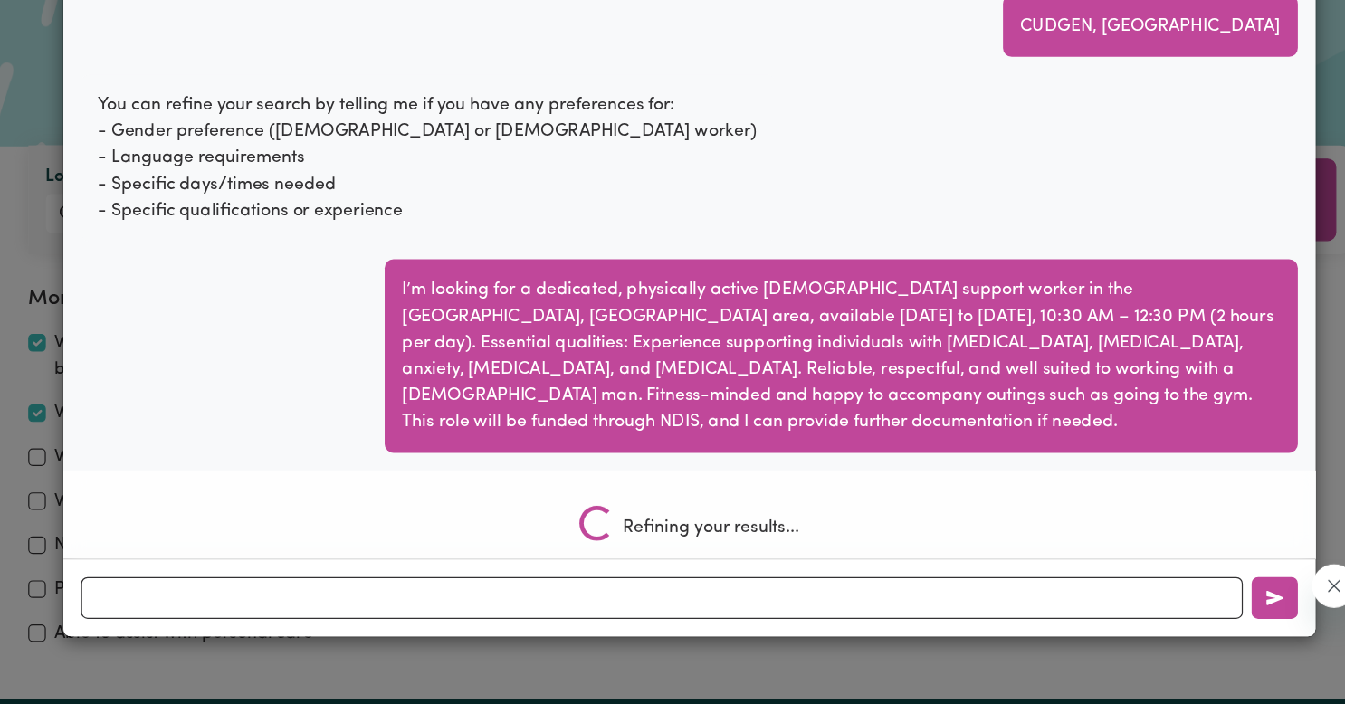
click at [996, 229] on div "You can refine your search by telling me if you have any preferences for: - Gen…" at bounding box center [666, 255] width 1001 height 138
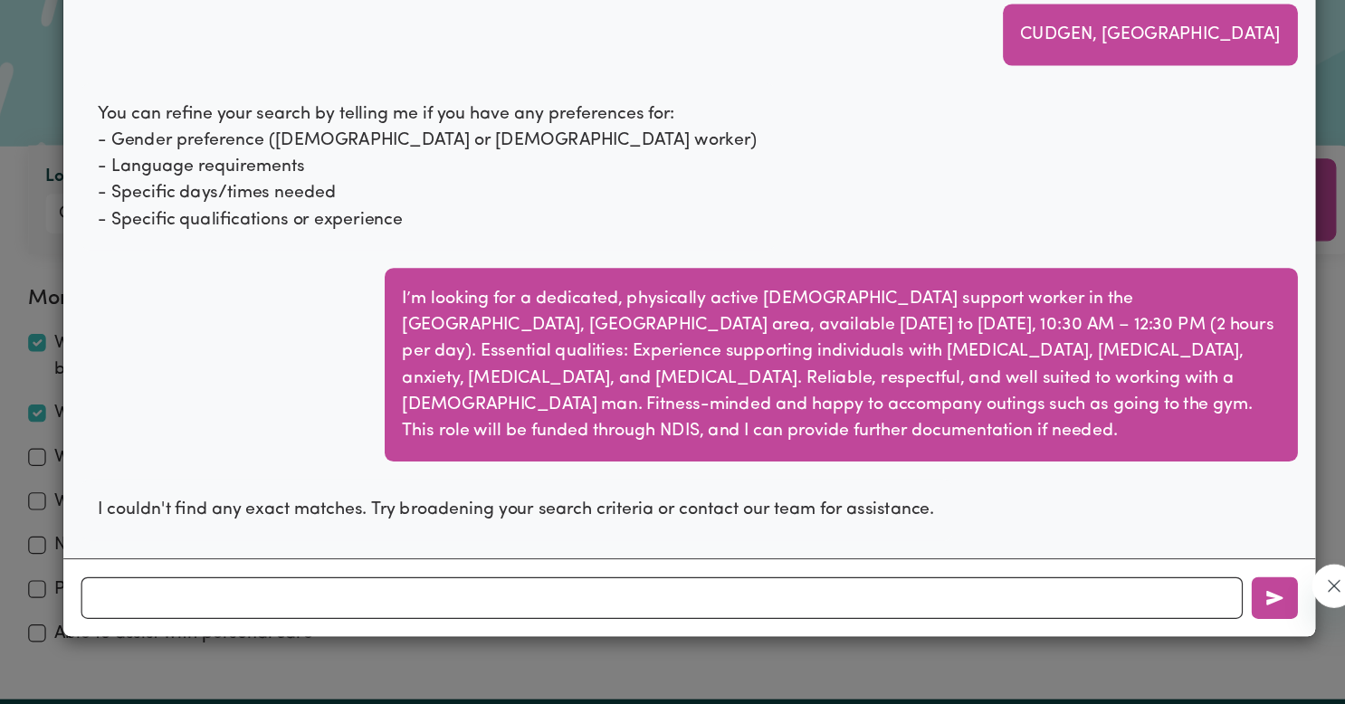
scroll to position [549, 0]
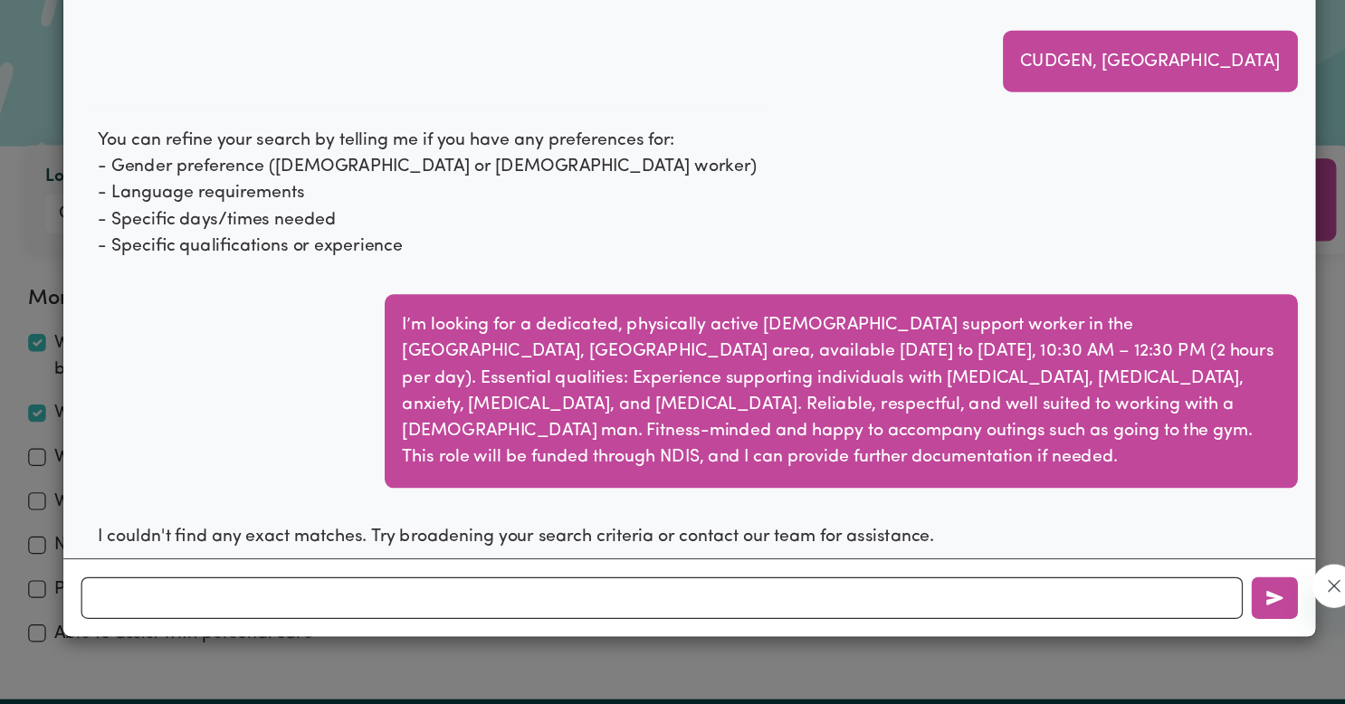
click at [1327, 576] on icon "Close message from company" at bounding box center [1329, 582] width 14 height 14
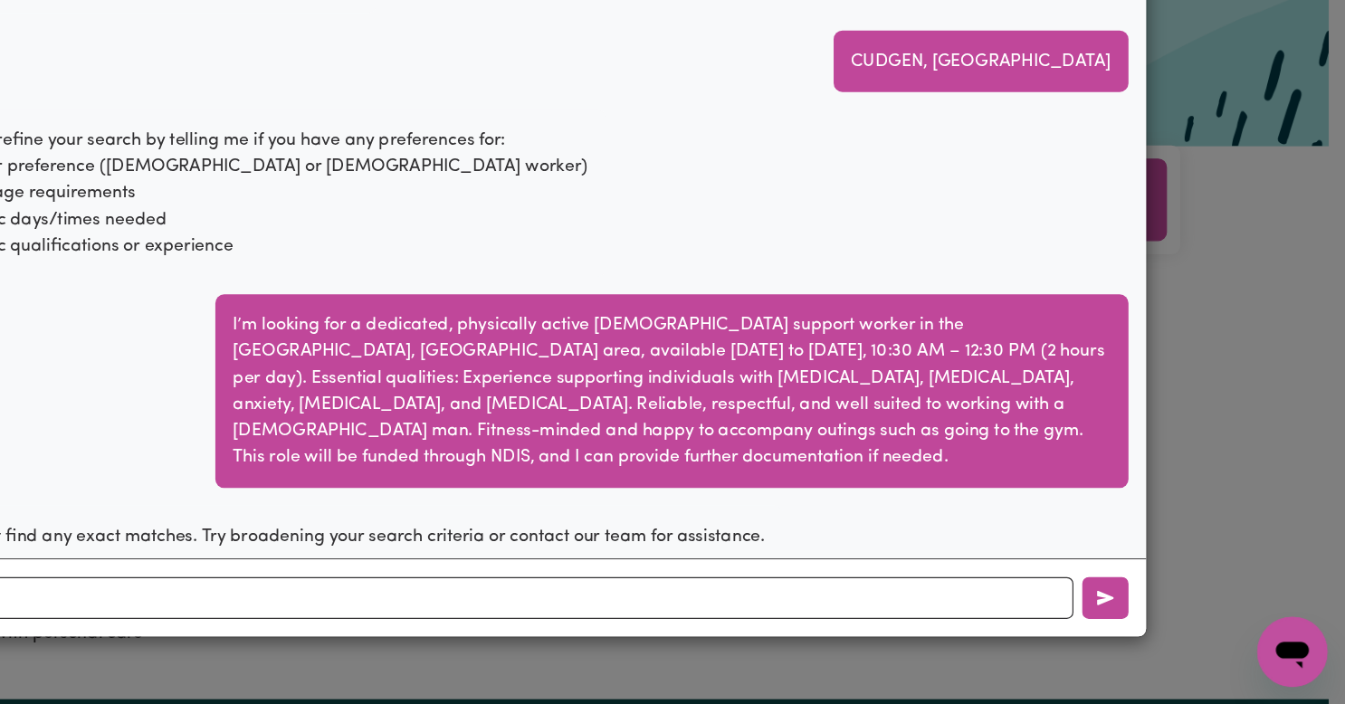
click at [1282, 509] on div "Worker Matching, Made Smarter with CS Whiz Reset Clear Data To help you find th…" at bounding box center [672, 352] width 1345 height 704
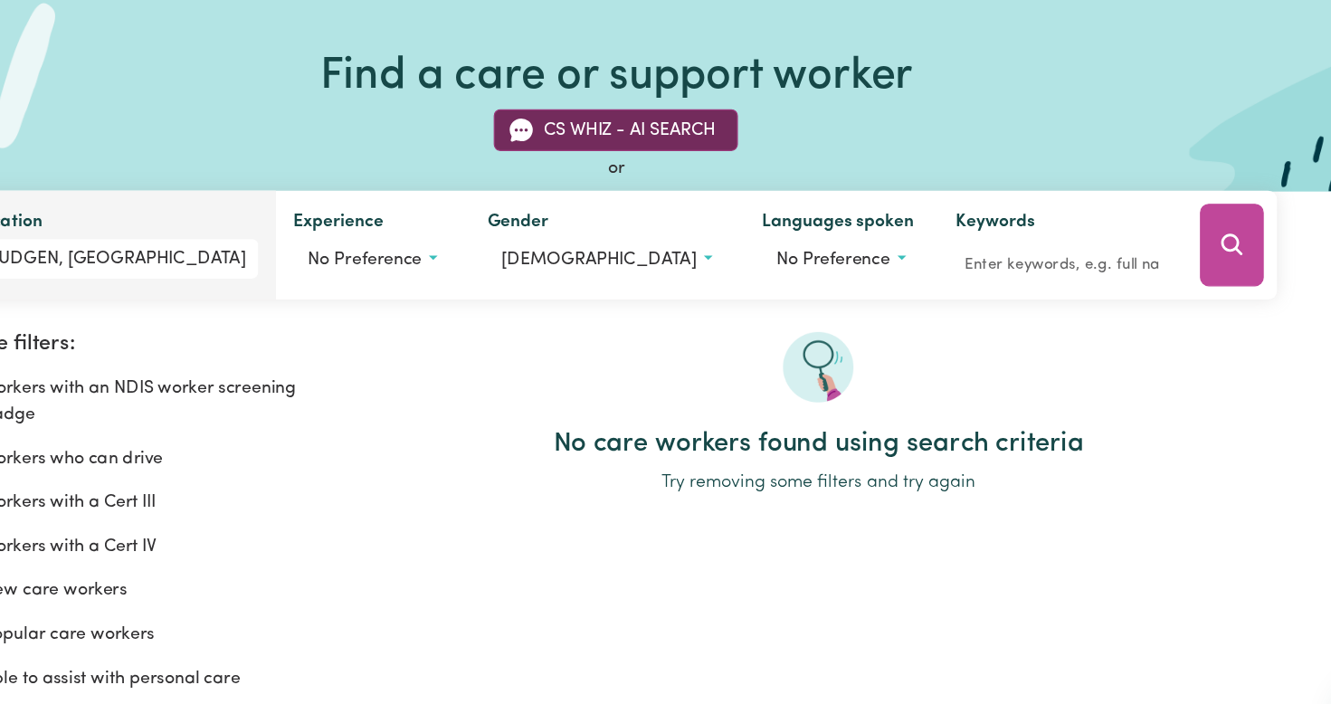
click at [708, 195] on button "CS Whiz - AI Search" at bounding box center [665, 194] width 201 height 34
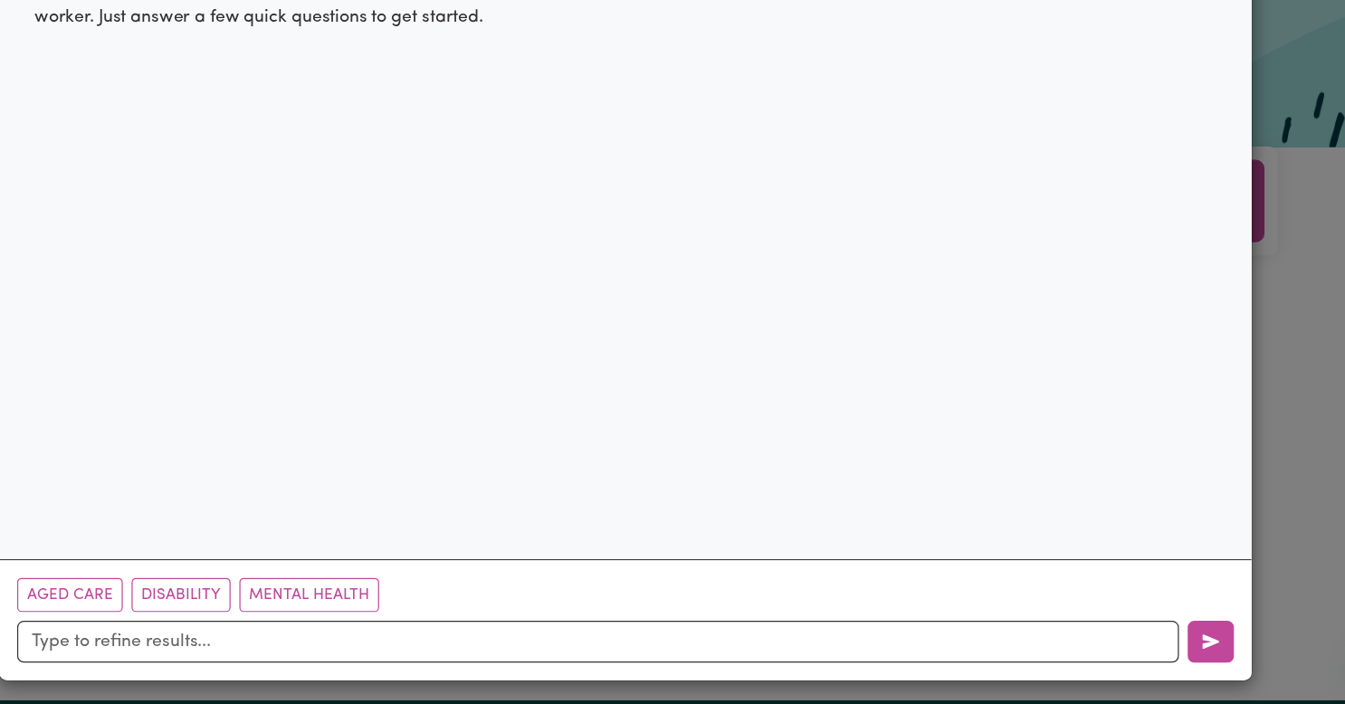
scroll to position [4, 0]
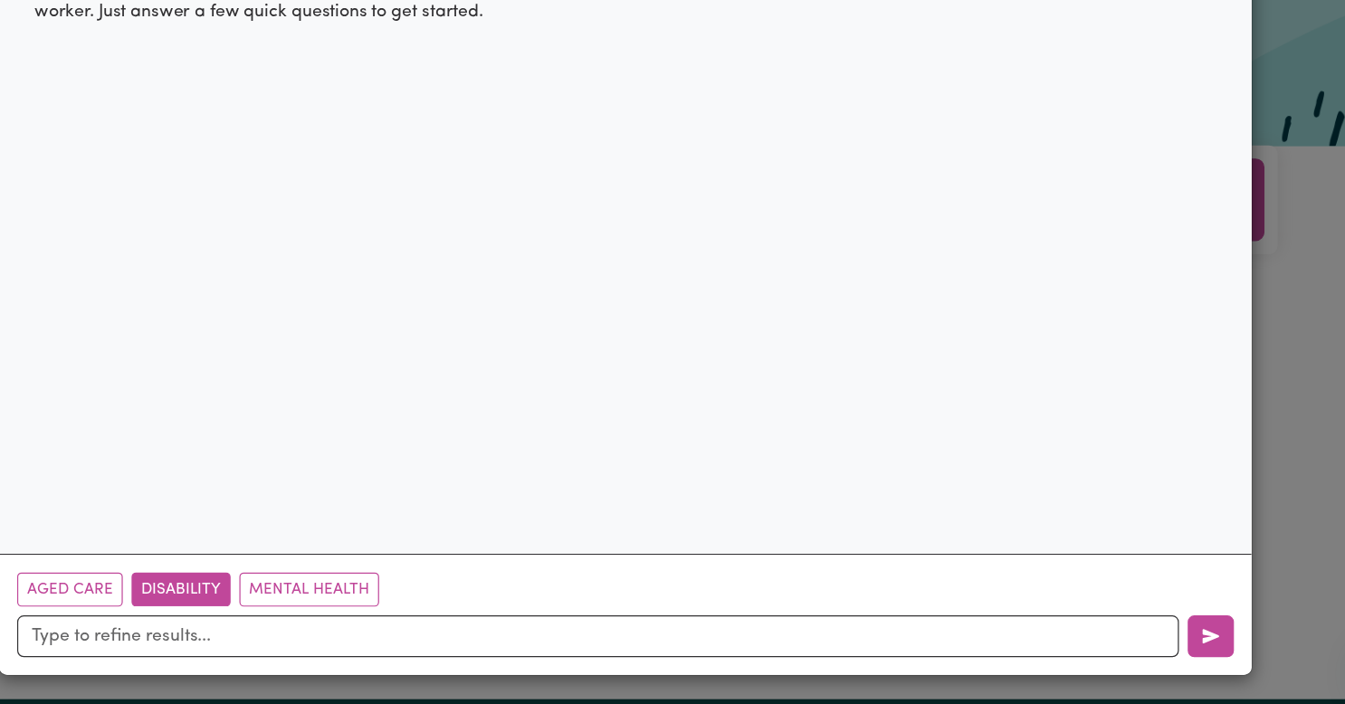
click at [324, 614] on button "Disability" at bounding box center [306, 610] width 81 height 28
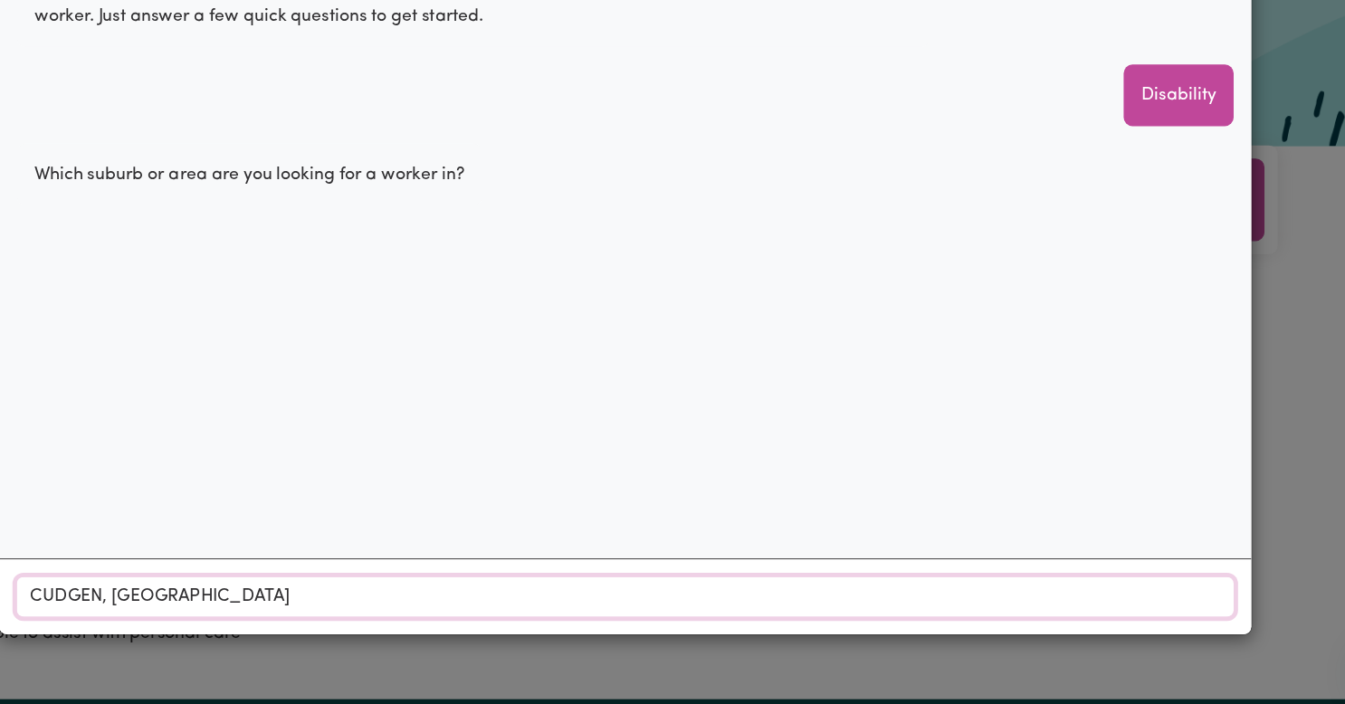
click at [324, 614] on input "CUDGEN, New South Wales" at bounding box center [672, 615] width 1001 height 33
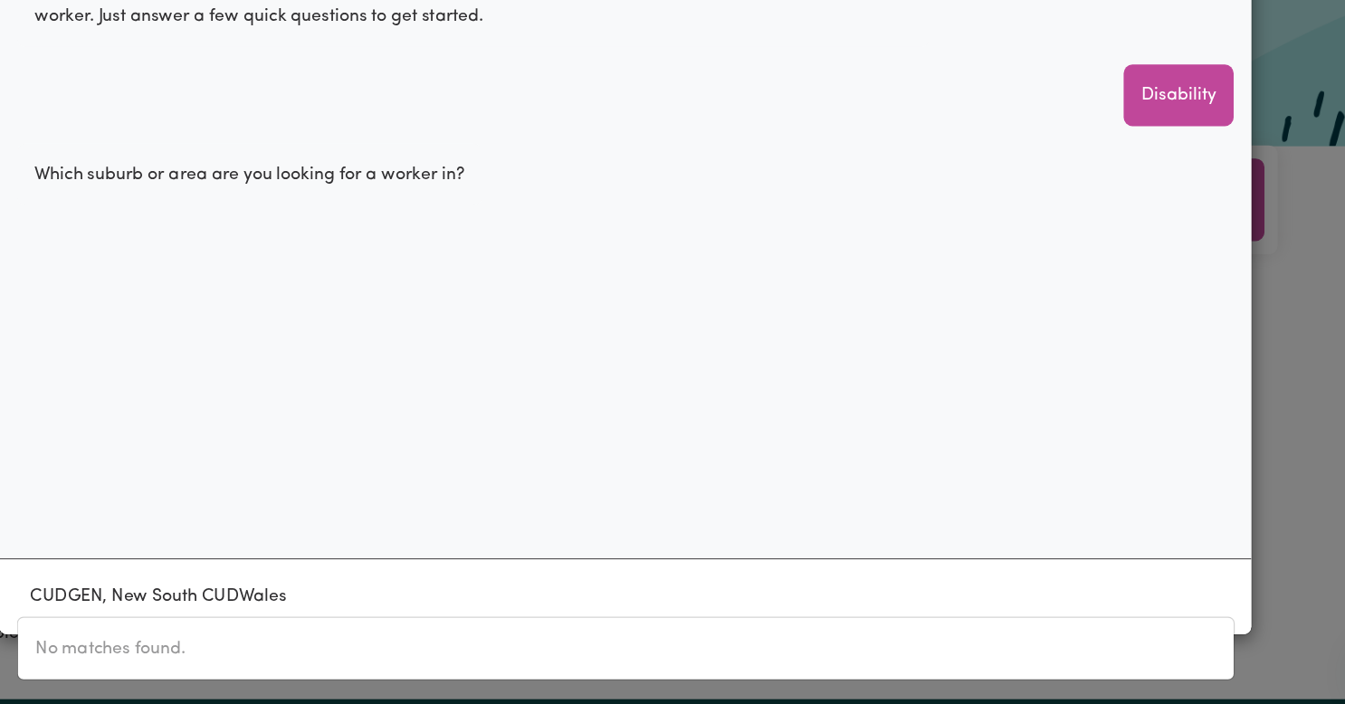
click at [357, 597] on div "CUDGEN, New South CUDWales No matches found." at bounding box center [672, 615] width 1030 height 62
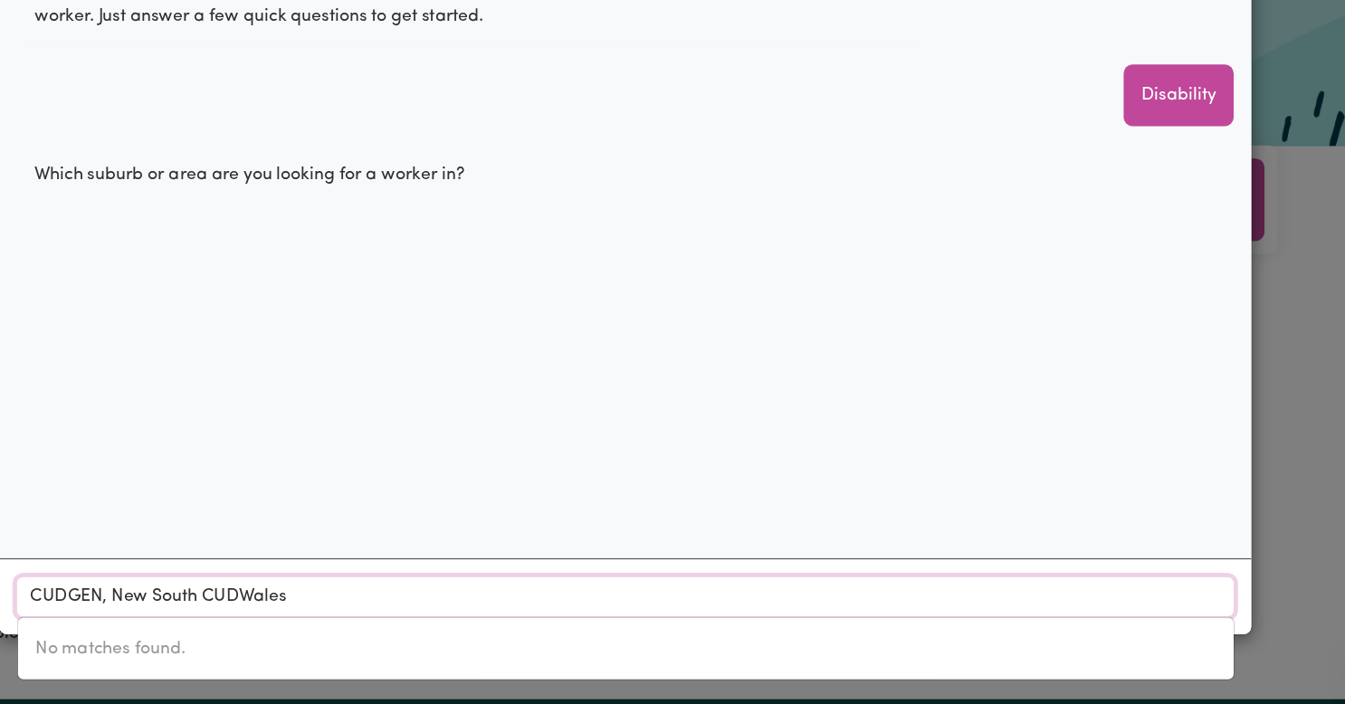
click at [357, 613] on input "CUDGEN, New South CUDWales" at bounding box center [672, 615] width 1001 height 33
type input "CUDGEN, NeWales"
drag, startPoint x: 353, startPoint y: 613, endPoint x: 157, endPoint y: 604, distance: 195.7
click at [155, 605] on div "Worker Matching, Made Smarter with CS Whiz Reset Clear Data Careseekers uses CS…" at bounding box center [672, 352] width 1345 height 704
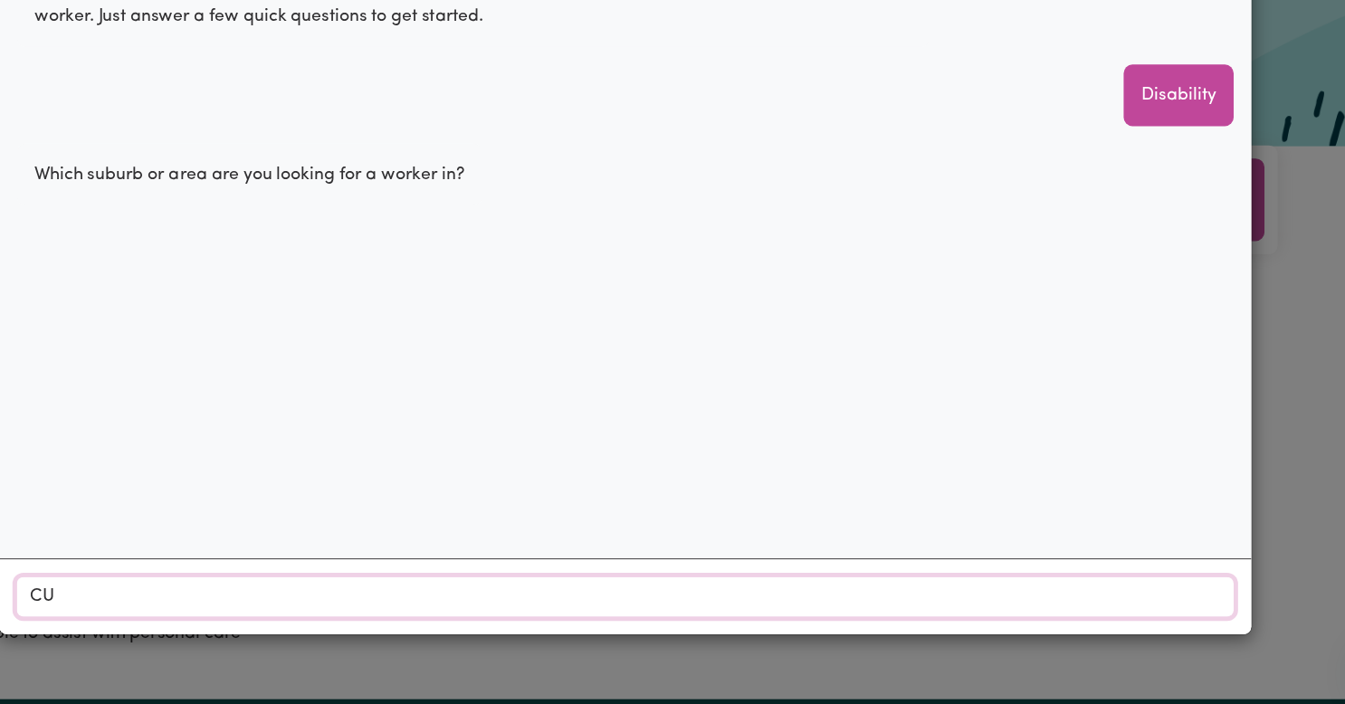
type input "CUD"
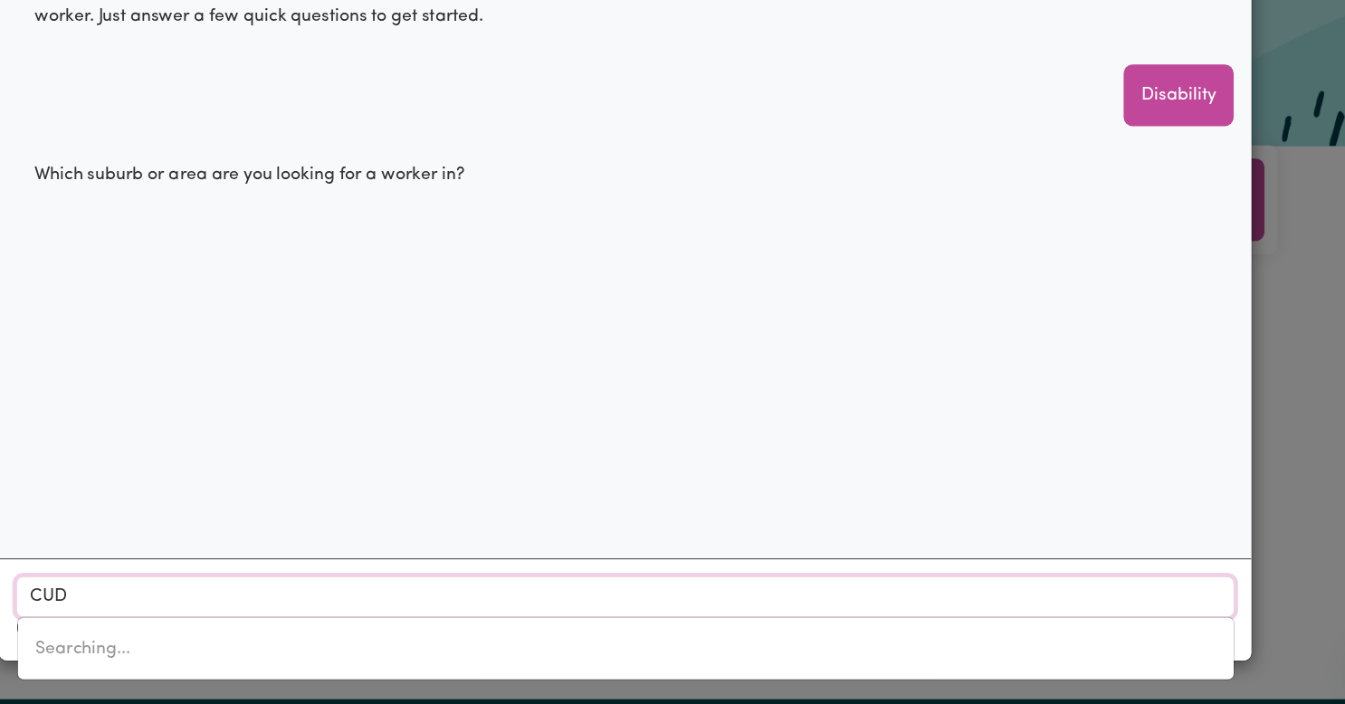
type input "CUDAL, New South Wales, 2864"
type input "CUDG"
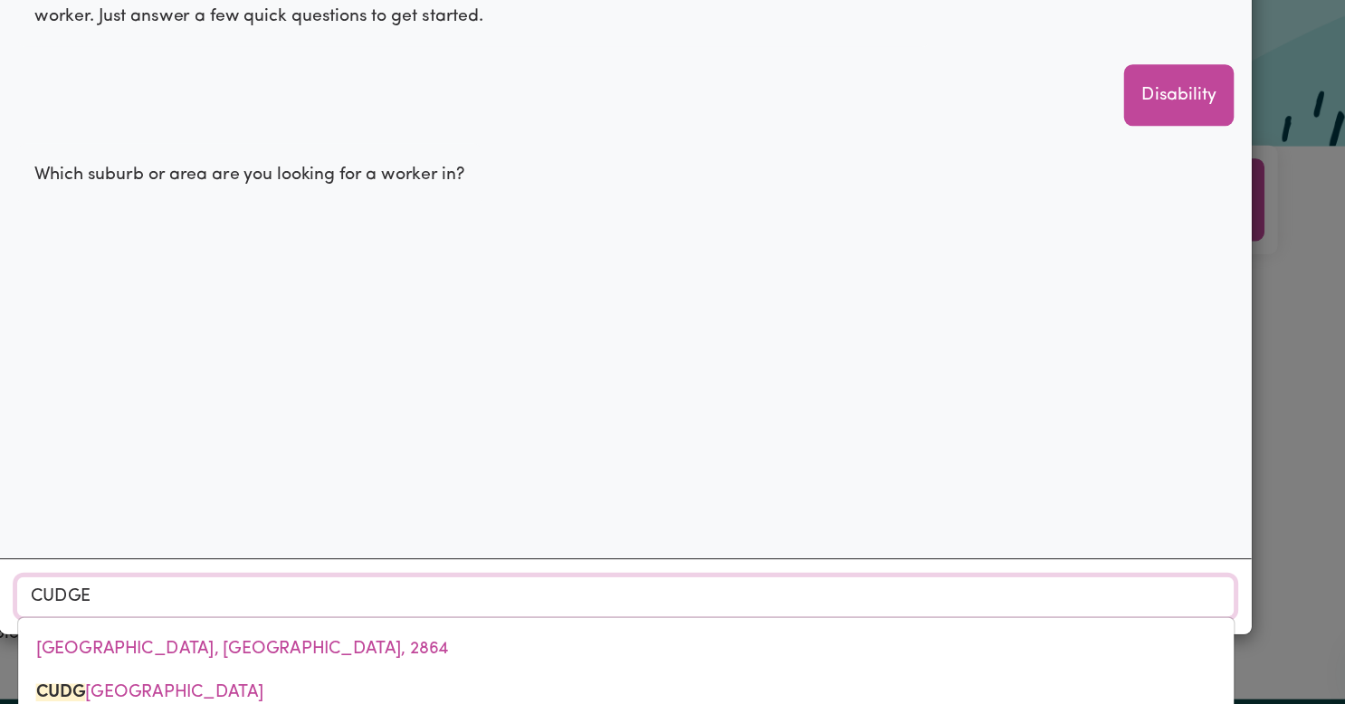
type input "CUDGEN"
type input "CUDGEN, New South Wales, 2487"
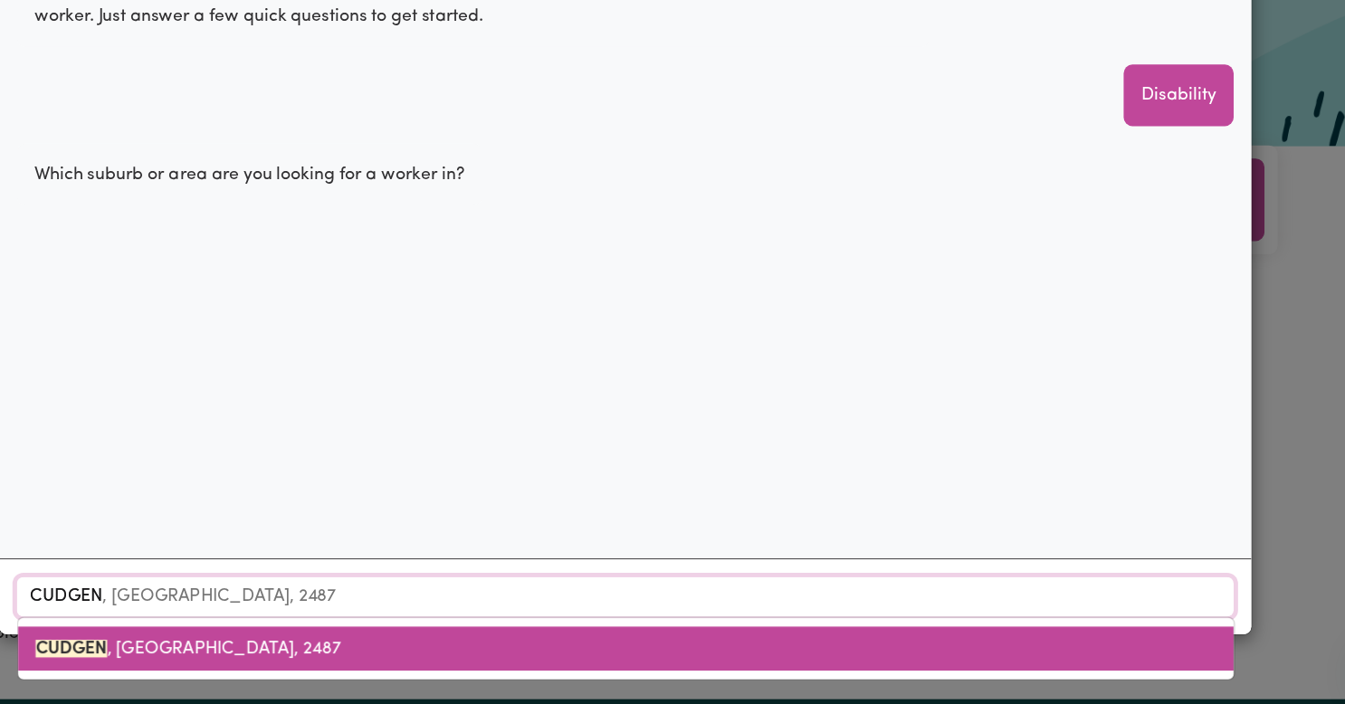
click at [287, 656] on span "CUDGEN , New South Wales, 2487" at bounding box center [312, 658] width 251 height 14
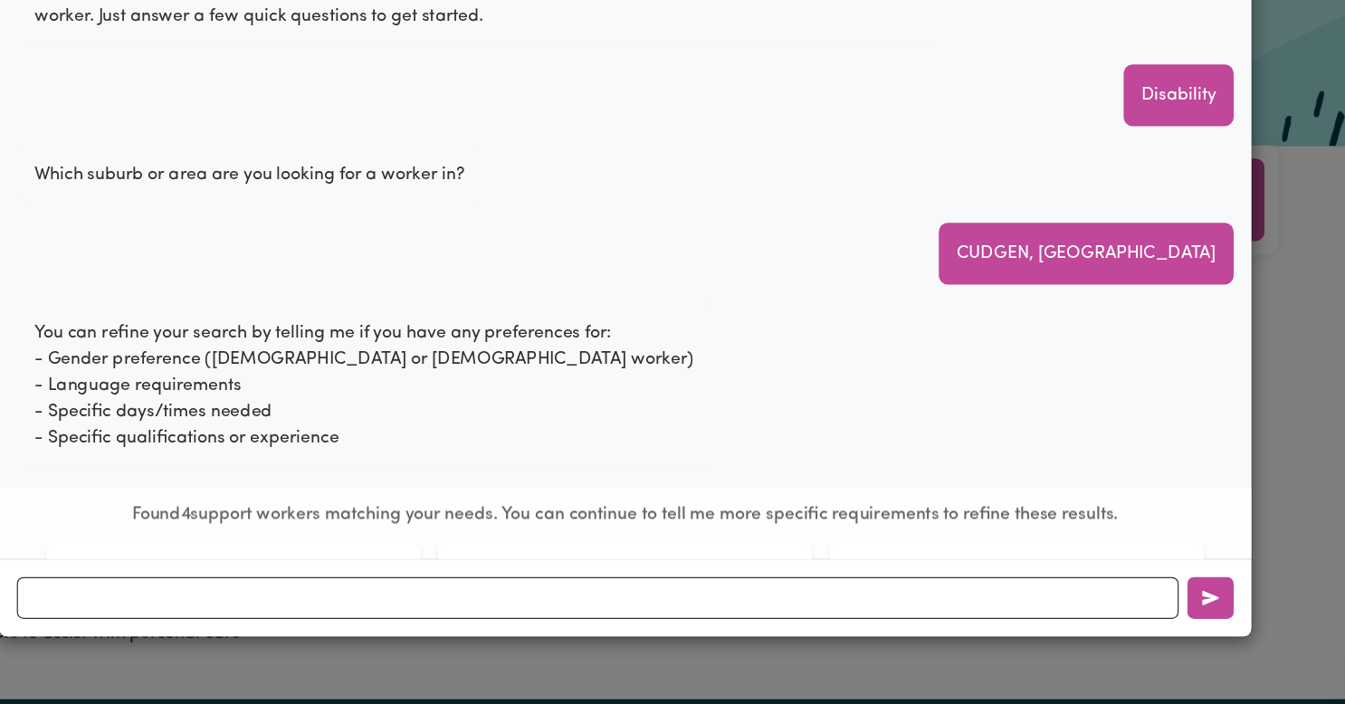
scroll to position [35, 0]
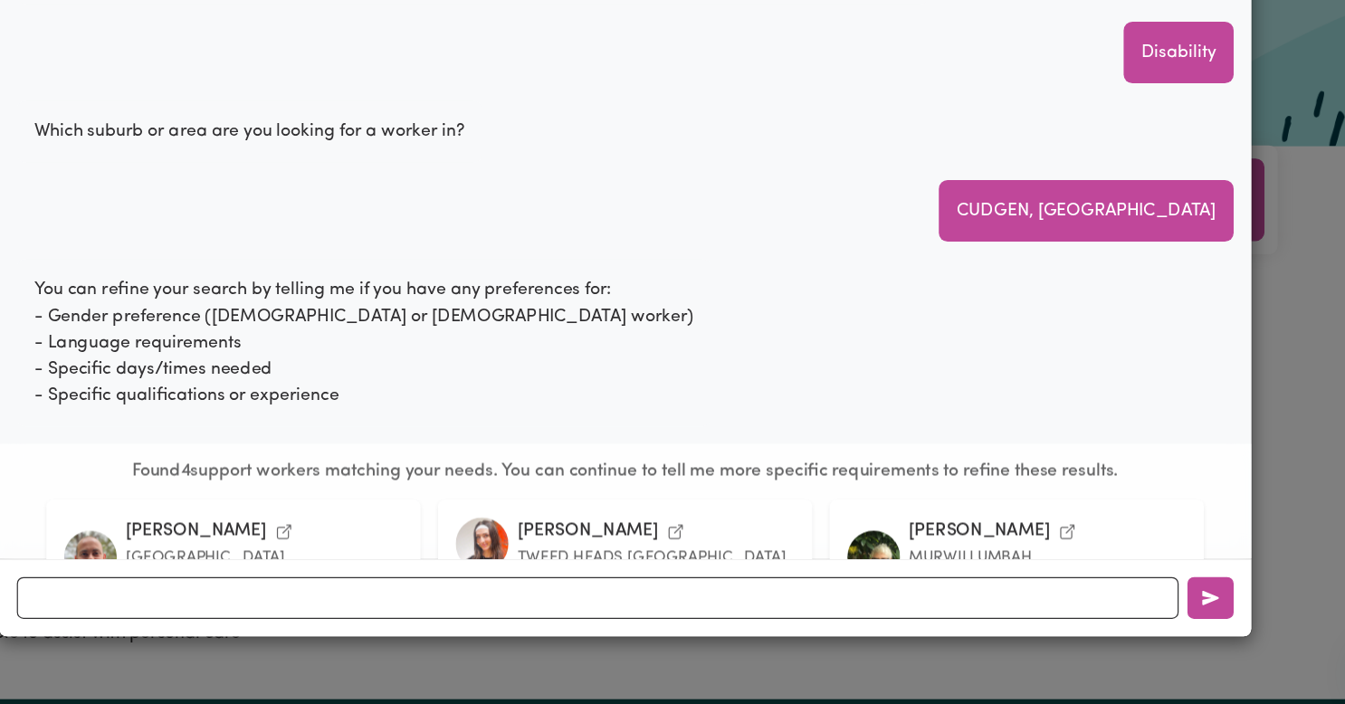
click at [662, 419] on div "You can refine your search by telling me if you have any preferences for: - Gen…" at bounding box center [457, 407] width 571 height 138
click at [931, 514] on h6 "Found 4 support workers matching your needs. You can continue to tell me more s…" at bounding box center [672, 512] width 1001 height 17
click at [286, 566] on div "Pedro L." at bounding box center [320, 561] width 116 height 17
click at [385, 564] on icon "View Pedro L.'s profile" at bounding box center [392, 562] width 14 height 14
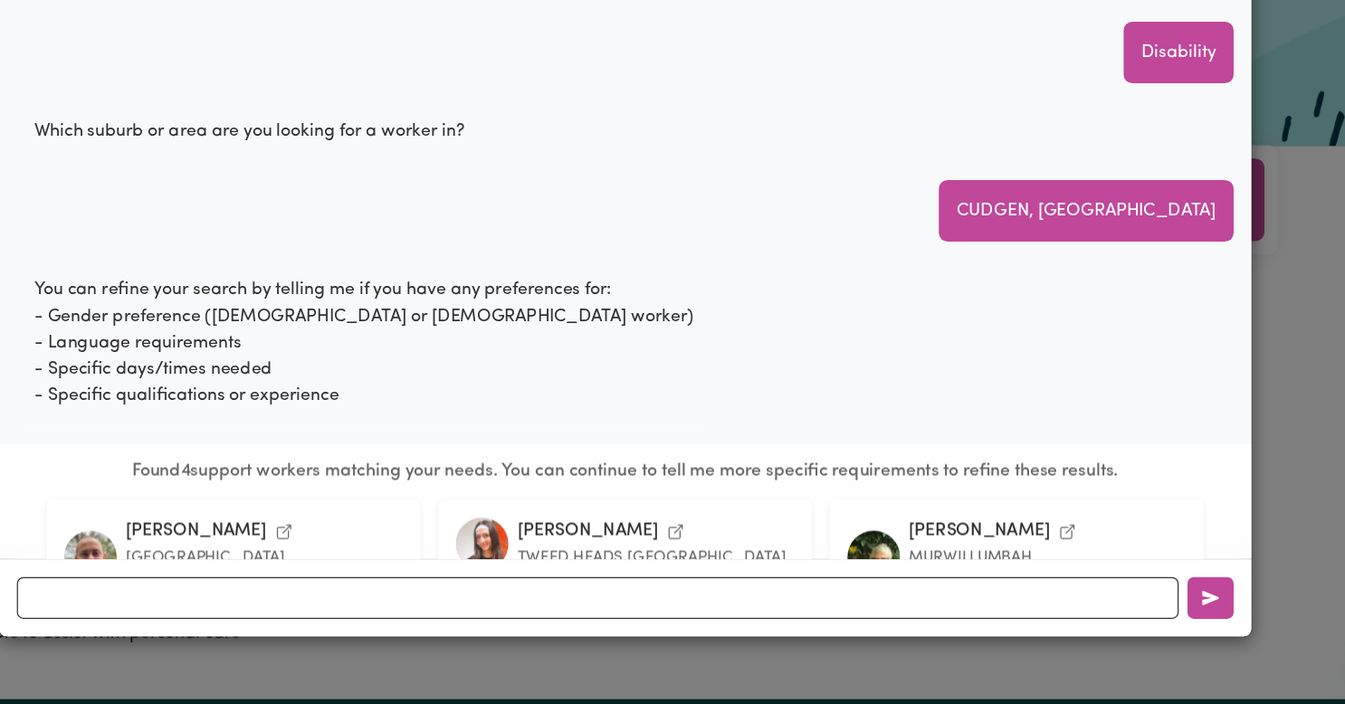
click at [900, 649] on div "Worker Matching, Made Smarter with CS Whiz Reset Clear Data Careseekers uses CS…" at bounding box center [672, 352] width 1345 height 704
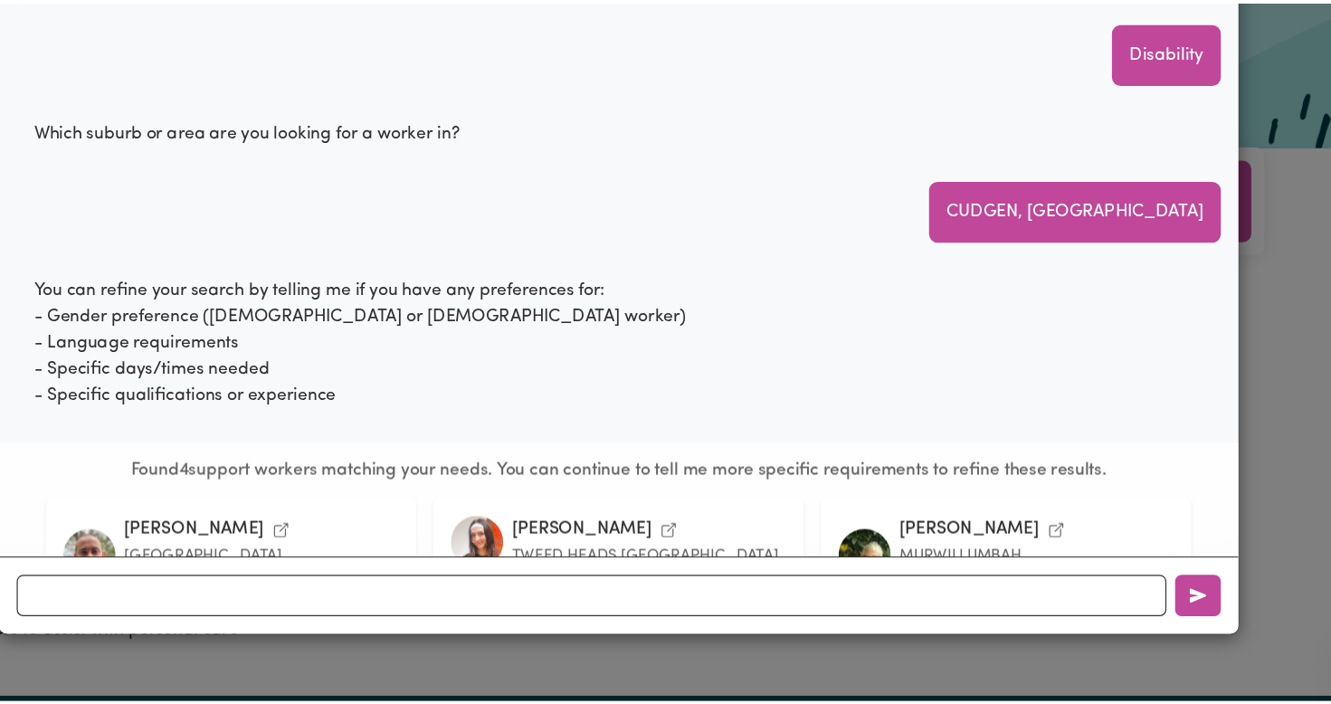
scroll to position [4, 0]
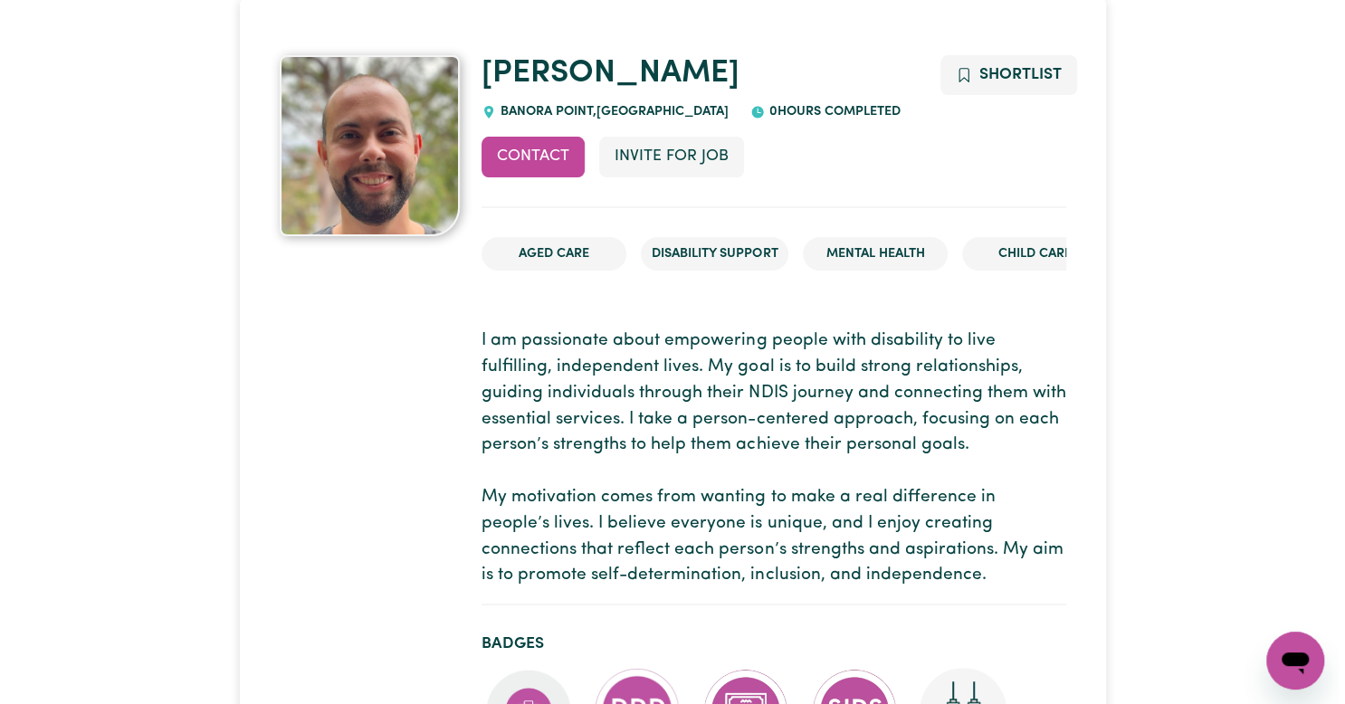
scroll to position [119, 0]
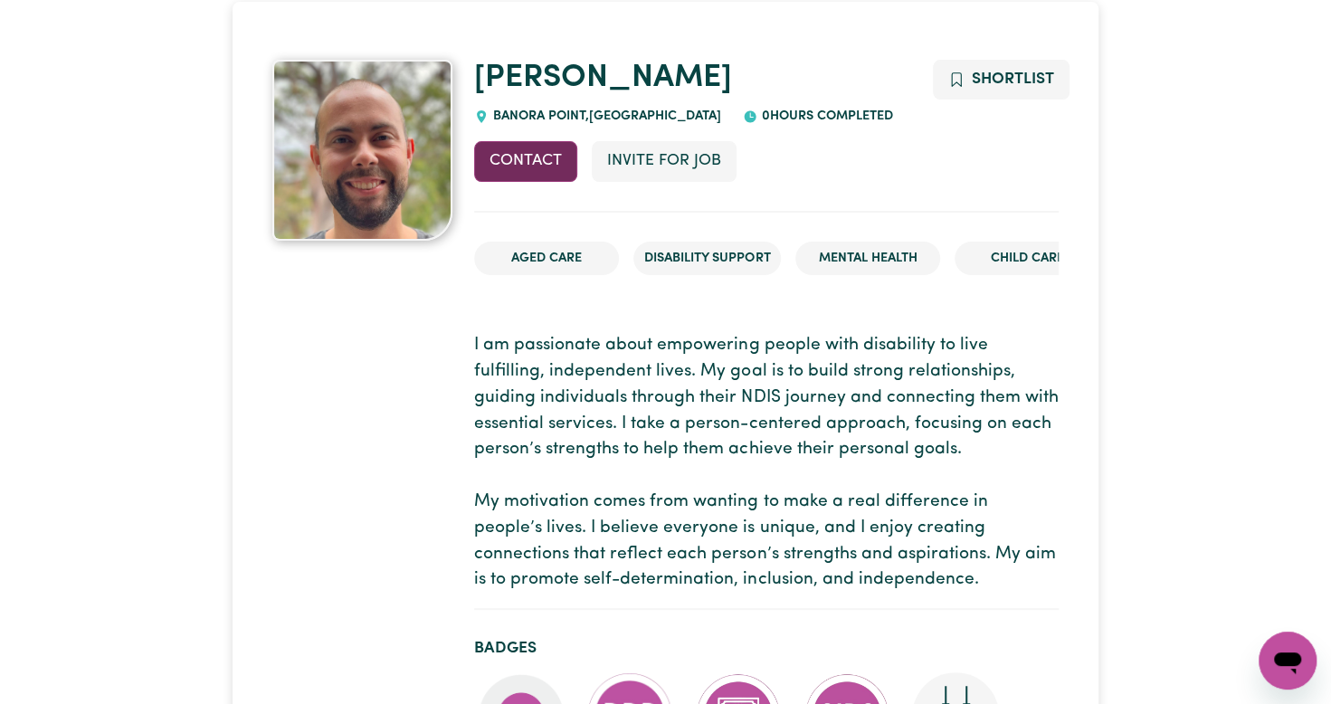
click at [527, 153] on button "Contact" at bounding box center [525, 161] width 103 height 40
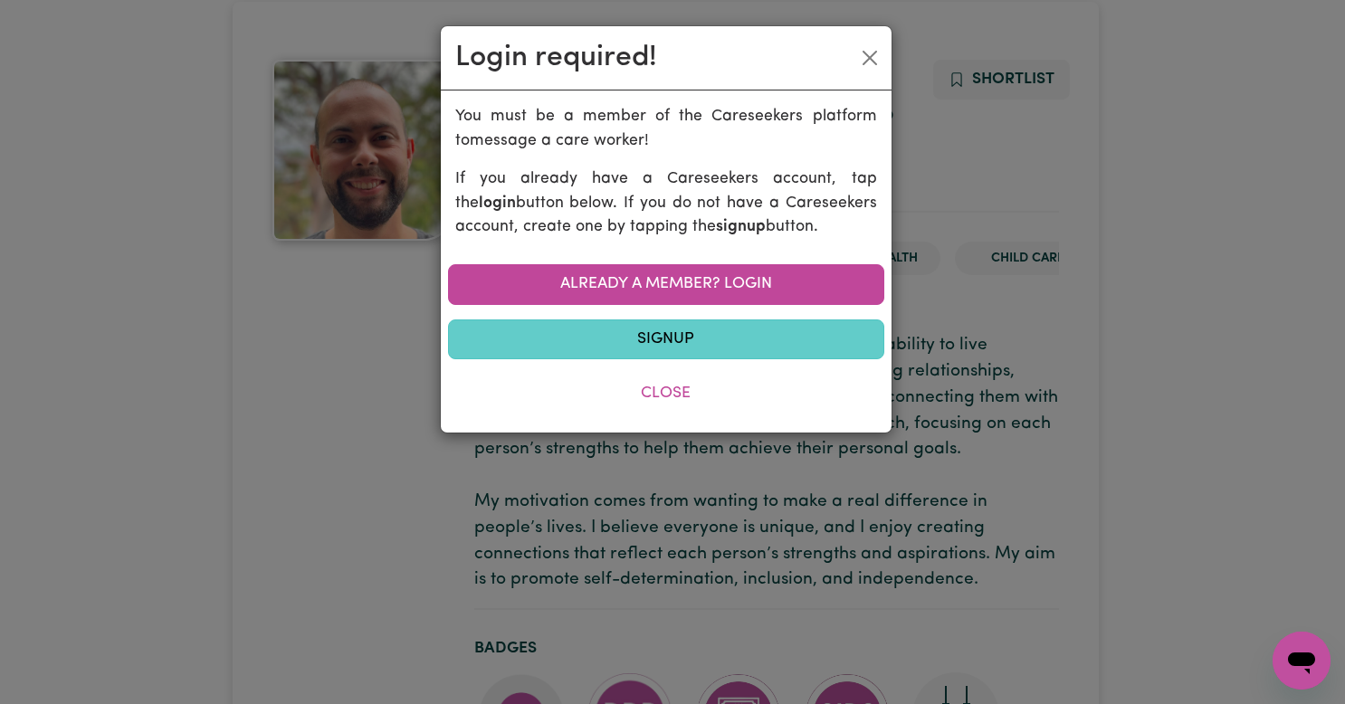
click at [691, 345] on link "Signup" at bounding box center [666, 339] width 436 height 40
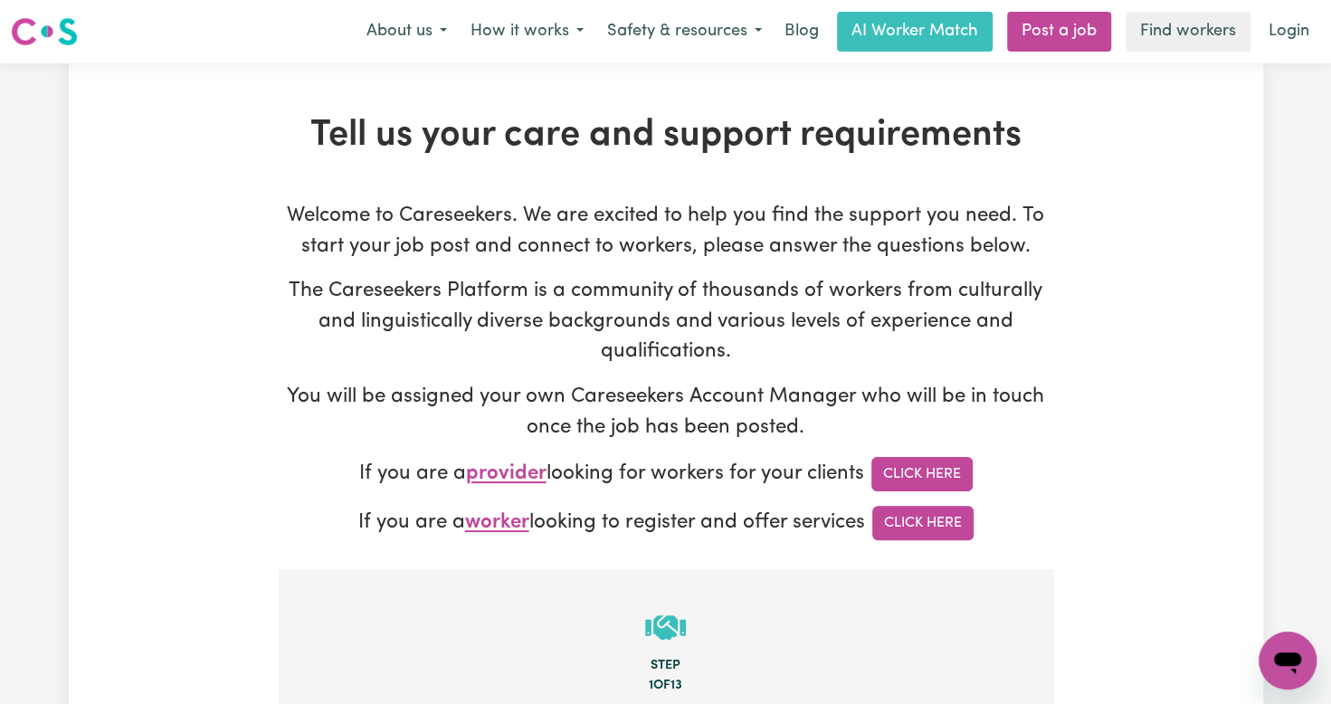
click at [691, 345] on p "The Careseekers Platform is a community of thousands of workers from culturally…" at bounding box center [666, 321] width 775 height 91
click at [920, 465] on link "Click Here" at bounding box center [922, 474] width 101 height 34
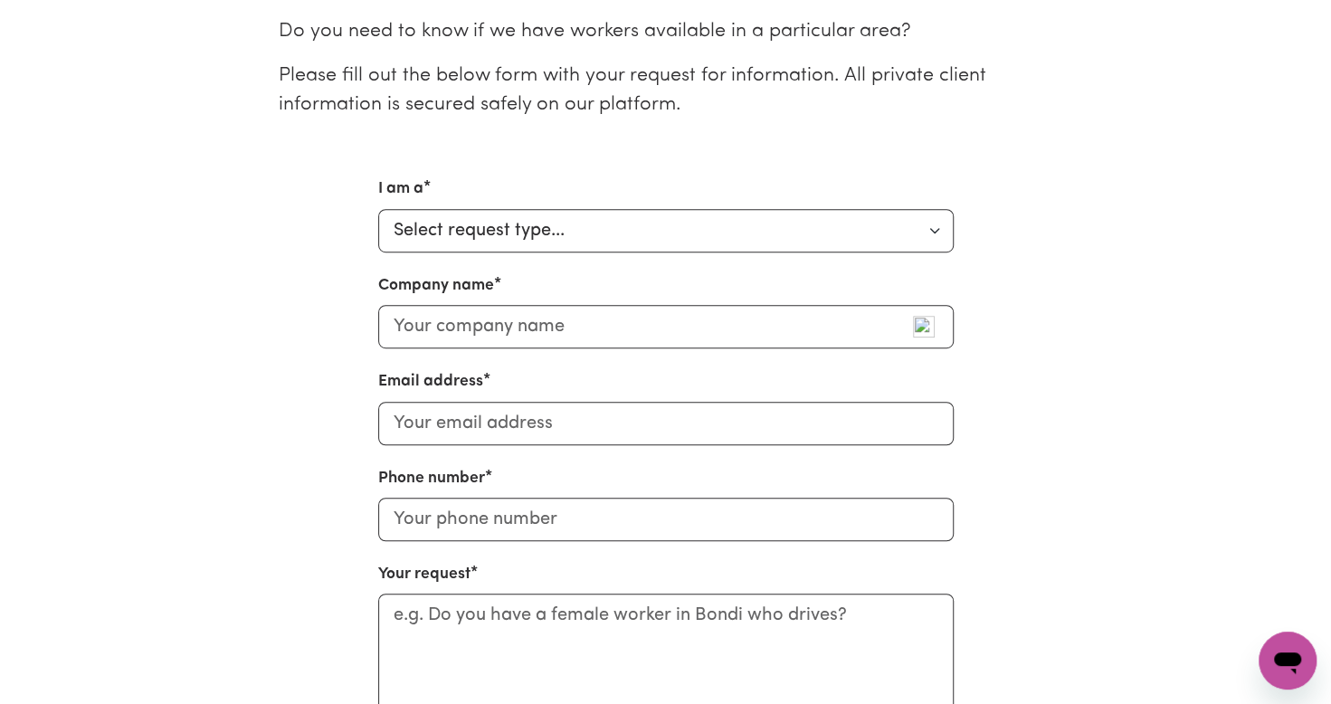
scroll to position [458, 0]
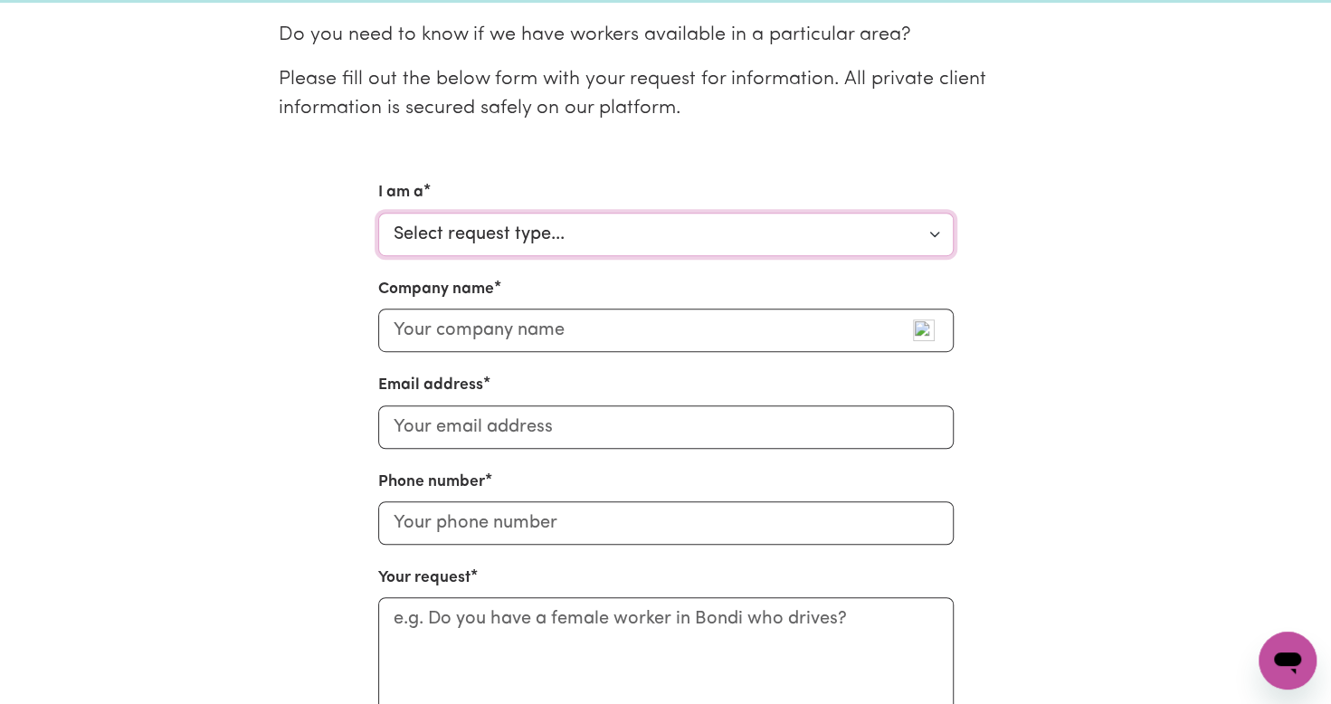
click at [926, 243] on select "Select request type... Individual looking for care and support for myself and m…" at bounding box center [666, 234] width 576 height 43
select select "Support Coordinator"
click at [378, 213] on select "Select request type... Individual looking for care and support for myself and m…" at bounding box center [666, 234] width 576 height 43
click at [802, 338] on input "Company name" at bounding box center [666, 330] width 576 height 43
type input "My Lief Care Intervention Services"
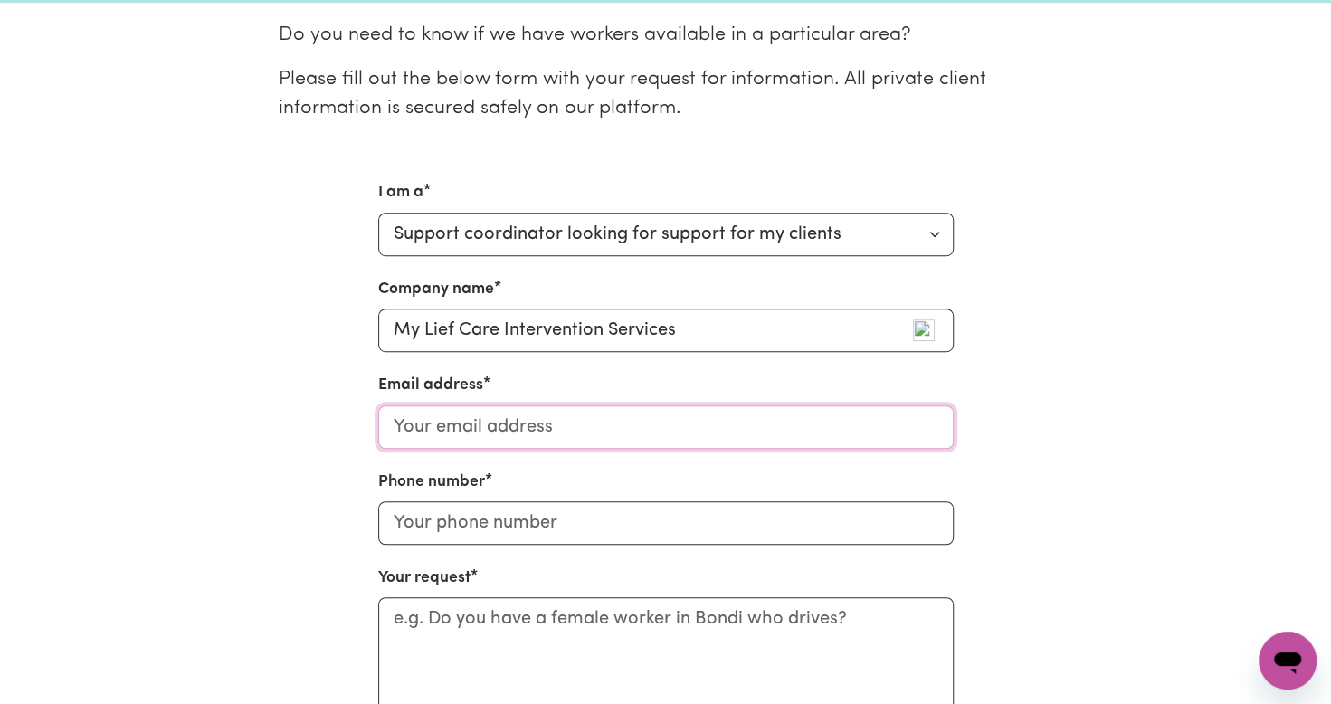
type input "[EMAIL_ADDRESS][DOMAIN_NAME]"
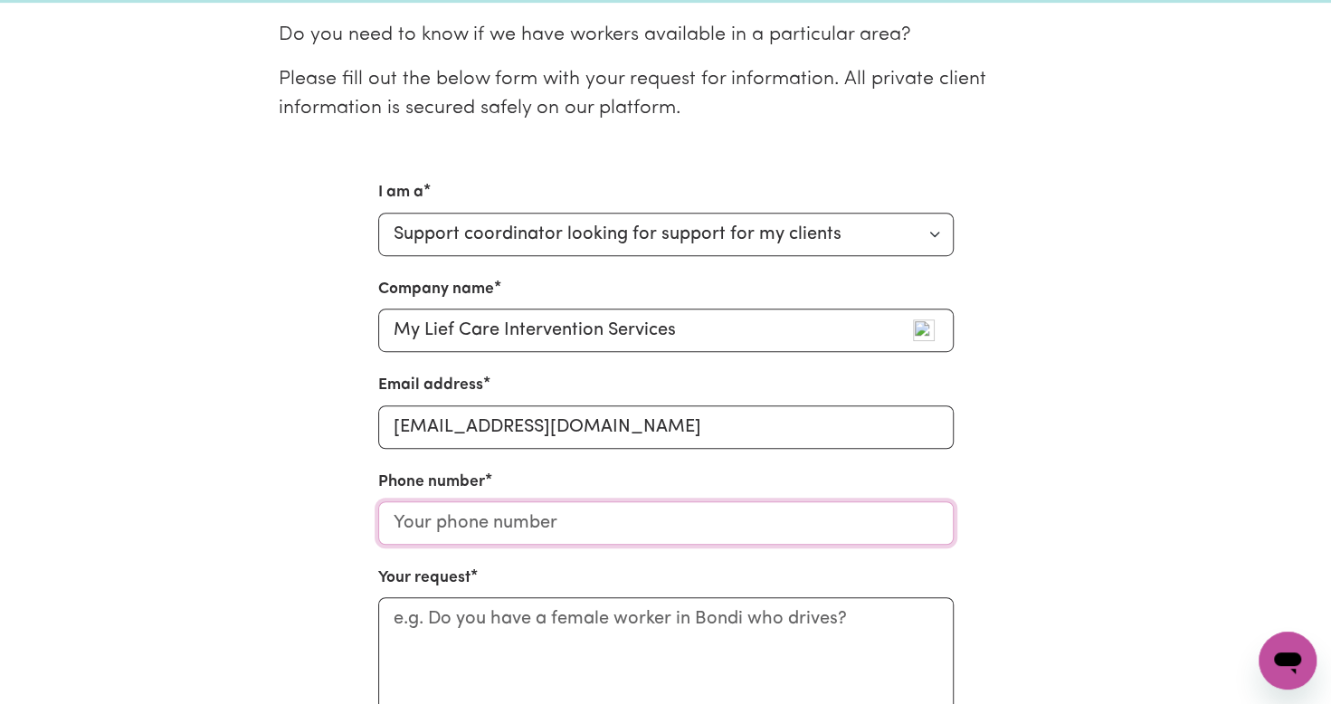
type input "0450099174"
drag, startPoint x: 673, startPoint y: 334, endPoint x: 423, endPoint y: 329, distance: 250.7
click at [423, 329] on input "My Lief Care Intervention Services" at bounding box center [666, 330] width 576 height 43
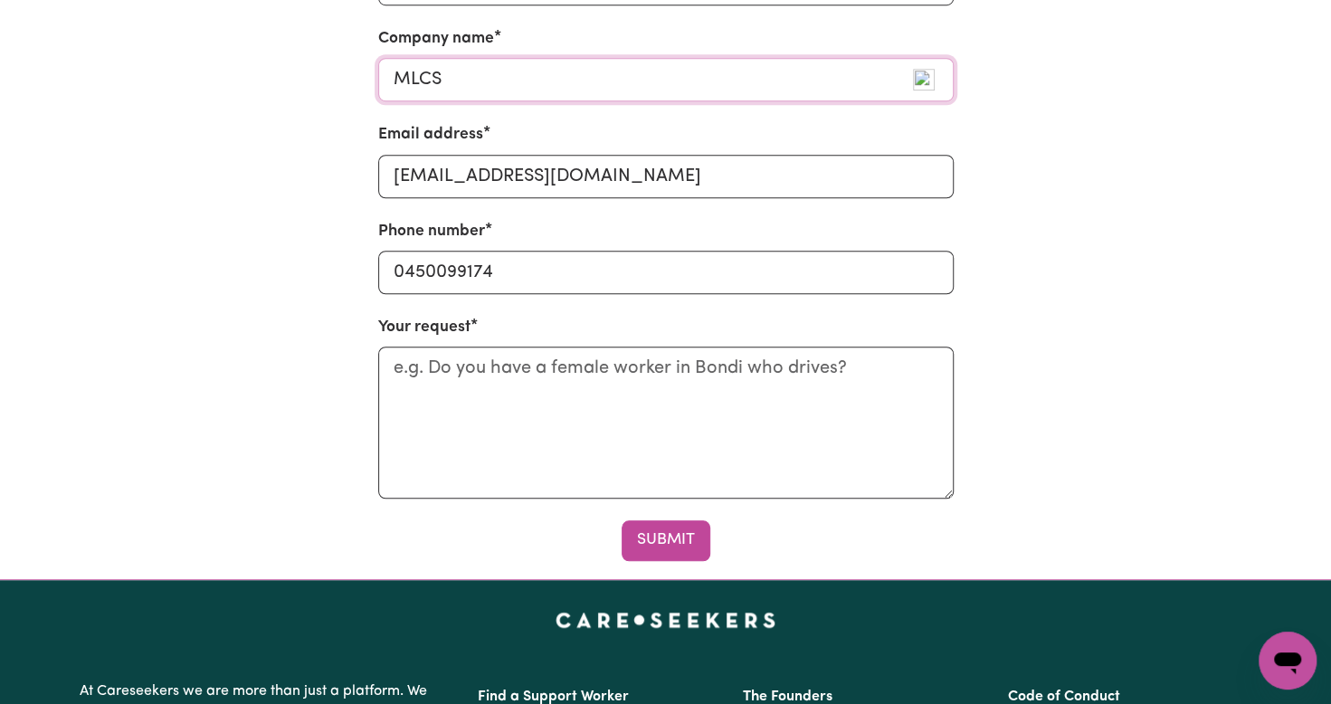
scroll to position [712, 0]
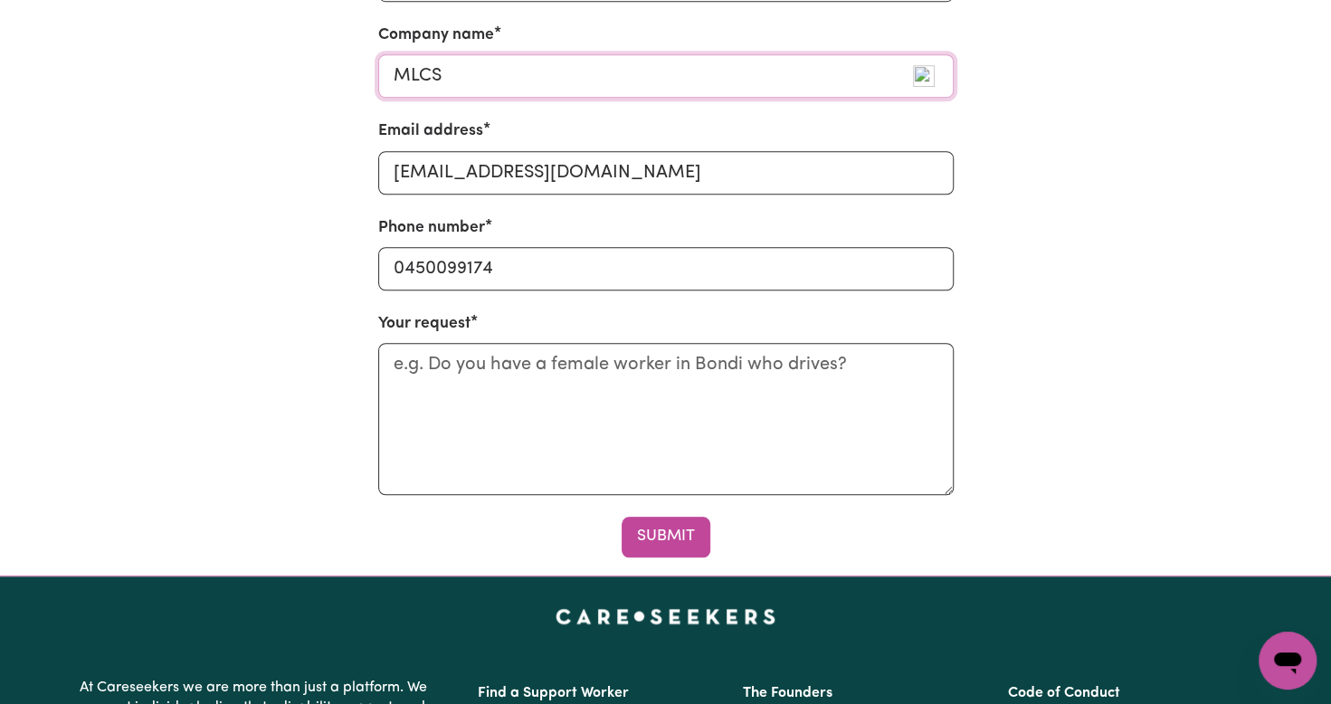
type input "MLCS"
click at [624, 376] on textarea "Your request" at bounding box center [666, 419] width 576 height 152
paste textarea "I’m looking for a dedicated, physically active [DEMOGRAPHIC_DATA] support worke…"
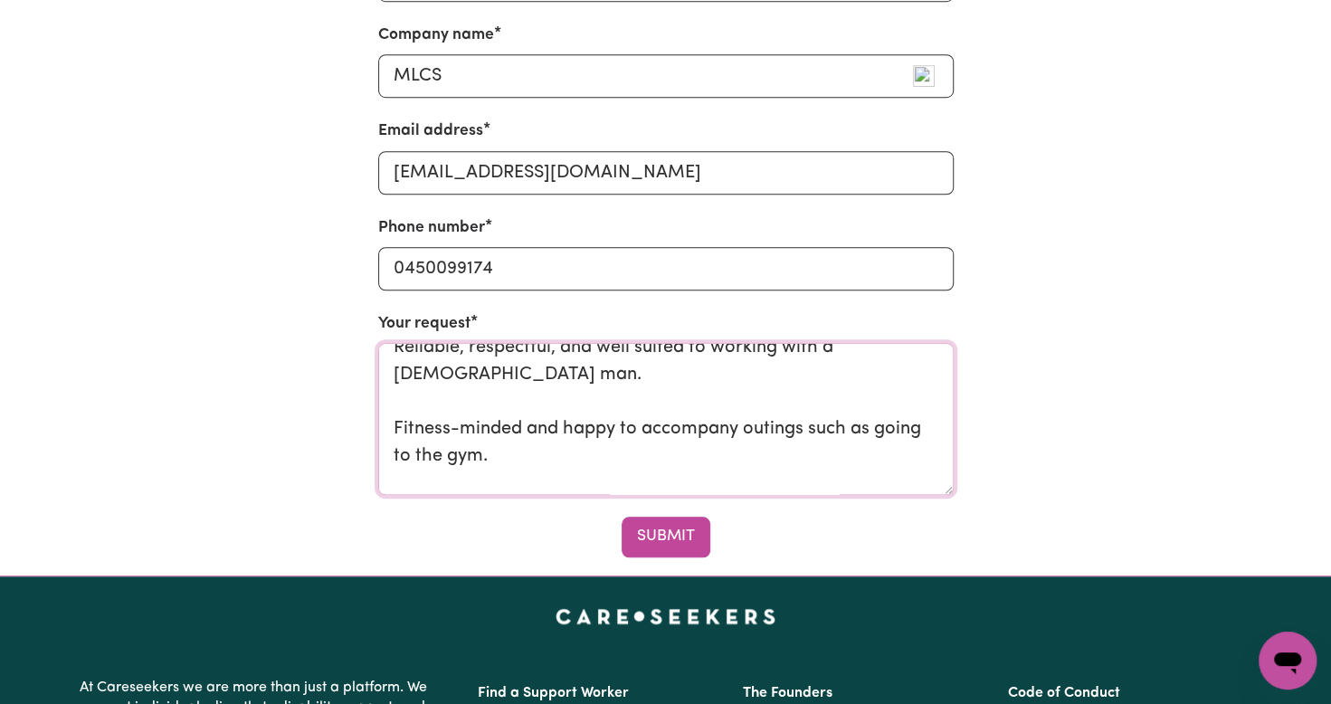
scroll to position [343, 0]
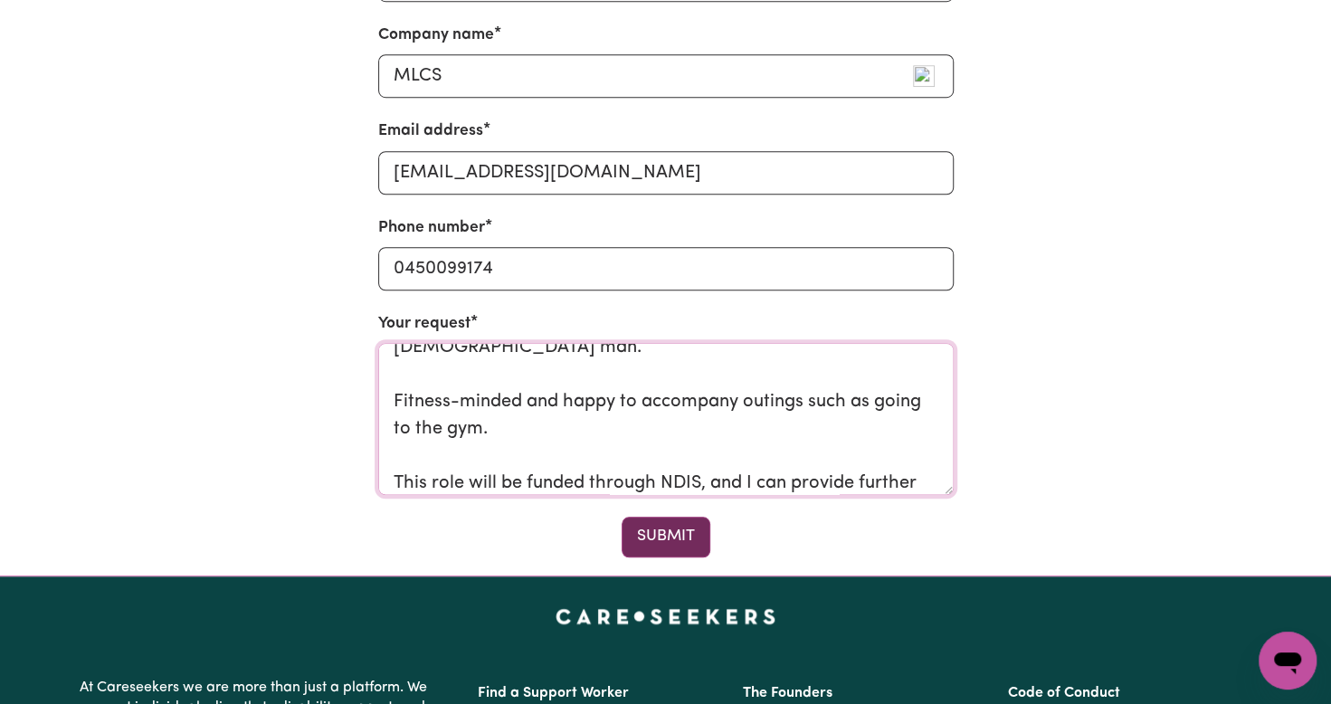
type textarea "I’m looking for a dedicated, physically active [DEMOGRAPHIC_DATA] support worke…"
click at [680, 527] on button "Submit" at bounding box center [666, 537] width 89 height 40
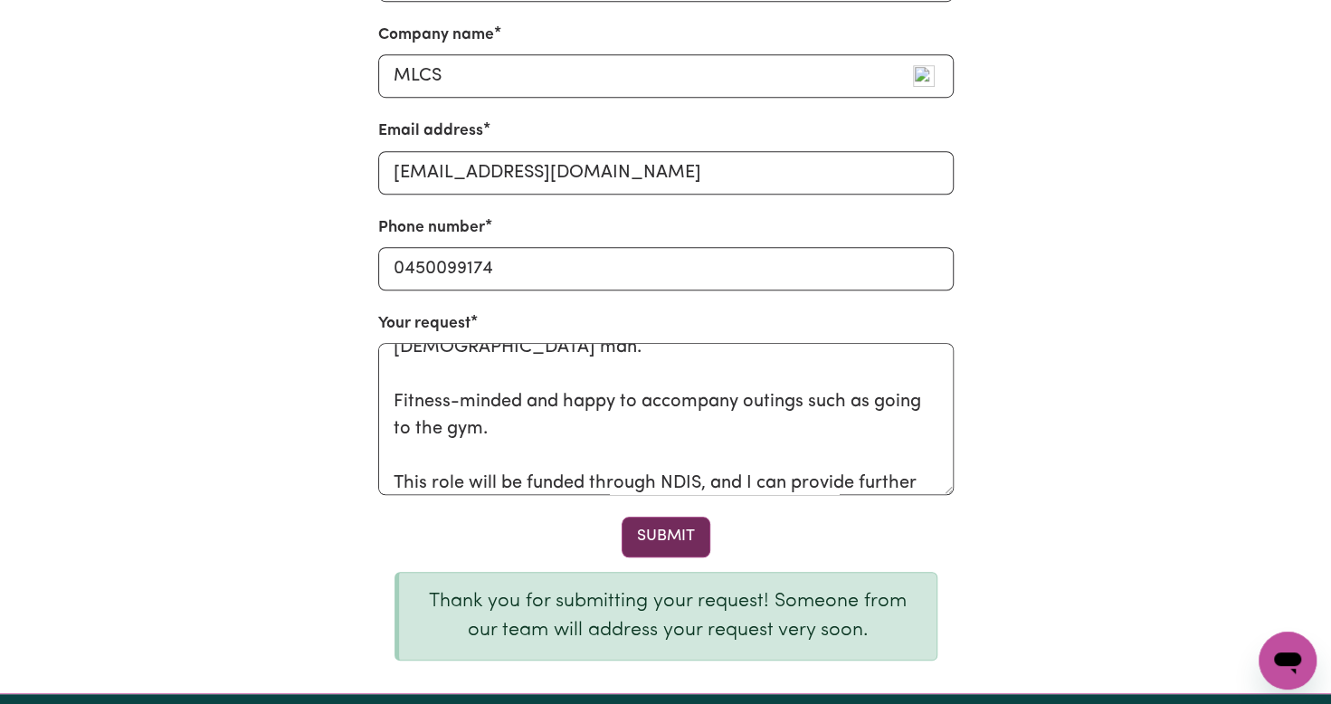
click at [650, 529] on button "Submit" at bounding box center [666, 537] width 89 height 40
